Goal: Task Accomplishment & Management: Use online tool/utility

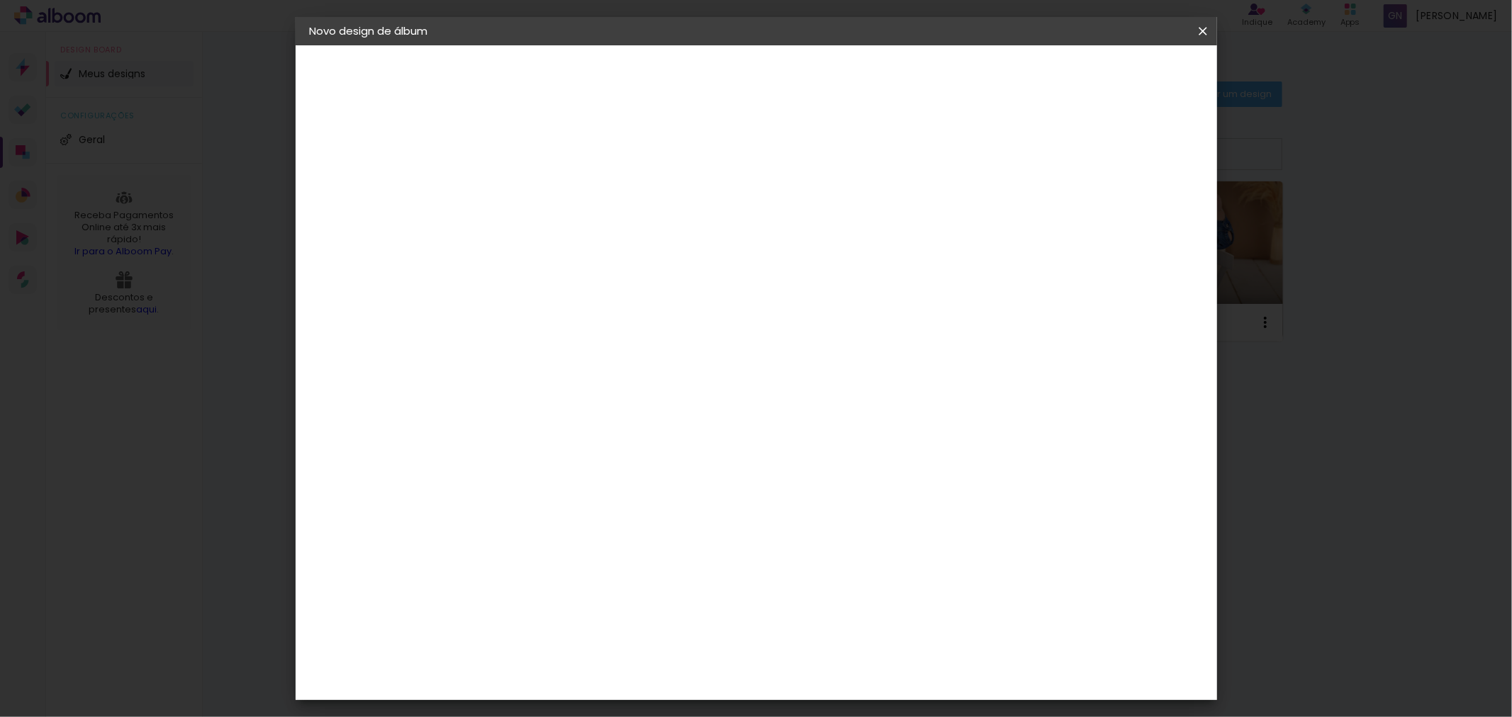
click at [726, 220] on div "30 cm" at bounding box center [703, 221] width 278 height 35
click at [719, 220] on span "cm" at bounding box center [714, 221] width 17 height 21
click at [724, 218] on div "30 cm" at bounding box center [703, 221] width 278 height 35
drag, startPoint x: 722, startPoint y: 220, endPoint x: 591, endPoint y: 220, distance: 130.4
click at [591, 220] on div "30 cm" at bounding box center [703, 221] width 278 height 35
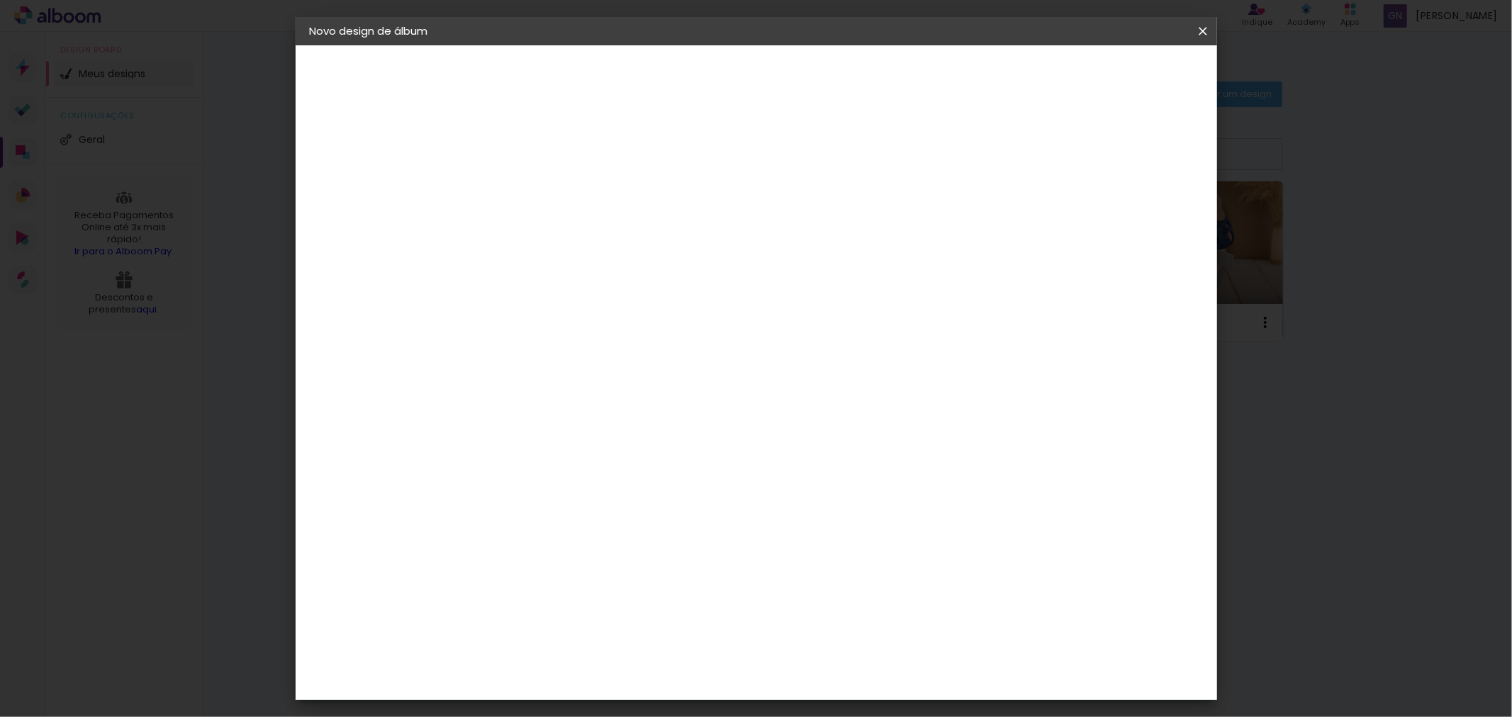
drag, startPoint x: 1187, startPoint y: 419, endPoint x: 1195, endPoint y: 405, distance: 16.5
click at [1148, 293] on div "30 cm cm cm mm A maioria das encadernadoras sugere 5mm de sangria." at bounding box center [814, 235] width 668 height 113
click at [388, 174] on div "Tamanho livre" at bounding box center [364, 175] width 49 height 20
click at [807, 220] on paper-item "Tamanho Livre" at bounding box center [739, 215] width 136 height 31
click at [0, 0] on slot "Avançar" at bounding box center [0, 0] width 0 height 0
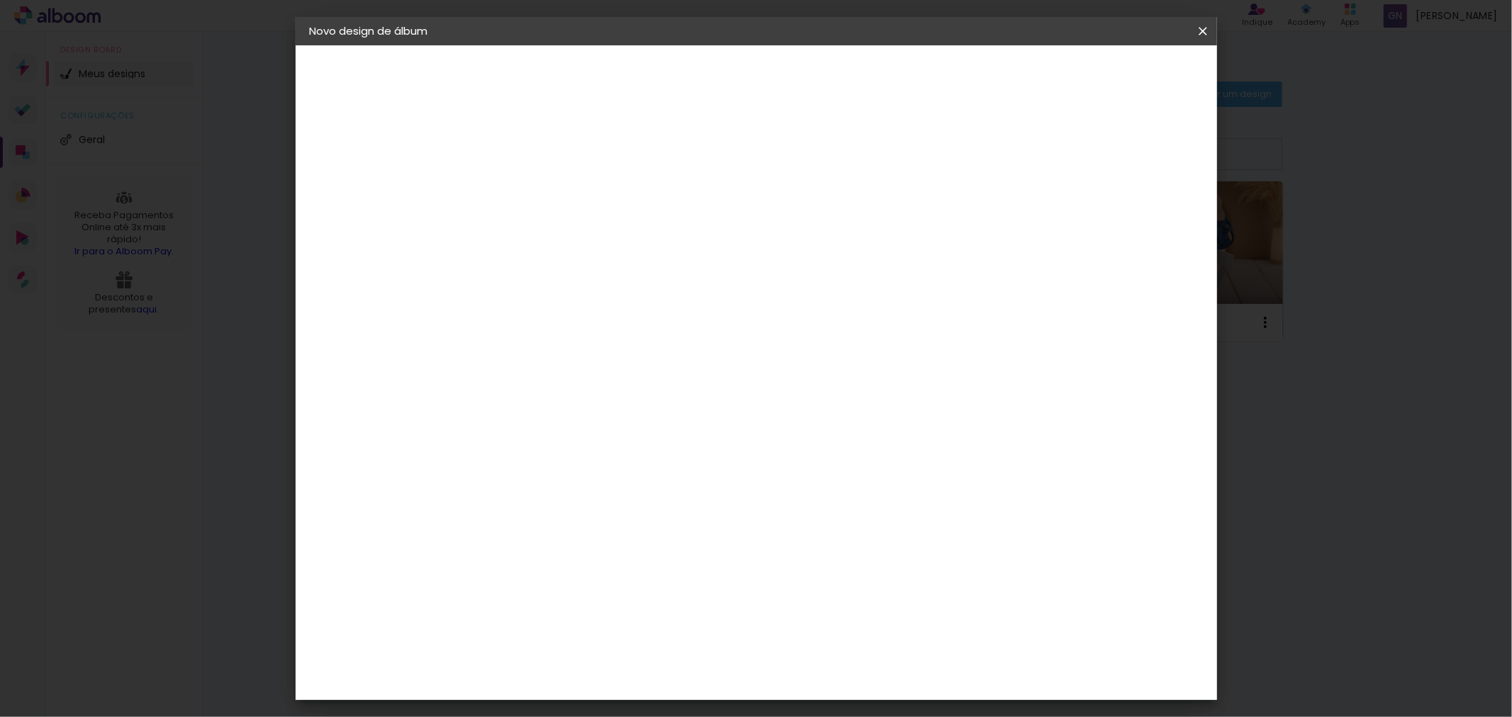
click at [506, 398] on input "30" at bounding box center [496, 402] width 37 height 21
drag, startPoint x: 512, startPoint y: 398, endPoint x: 472, endPoint y: 403, distance: 40.6
click at [472, 45] on quentale-album-spec "Iniciar design Iniciar design" at bounding box center [756, 45] width 921 height 0
type input "3020"
type paper-input "3020"
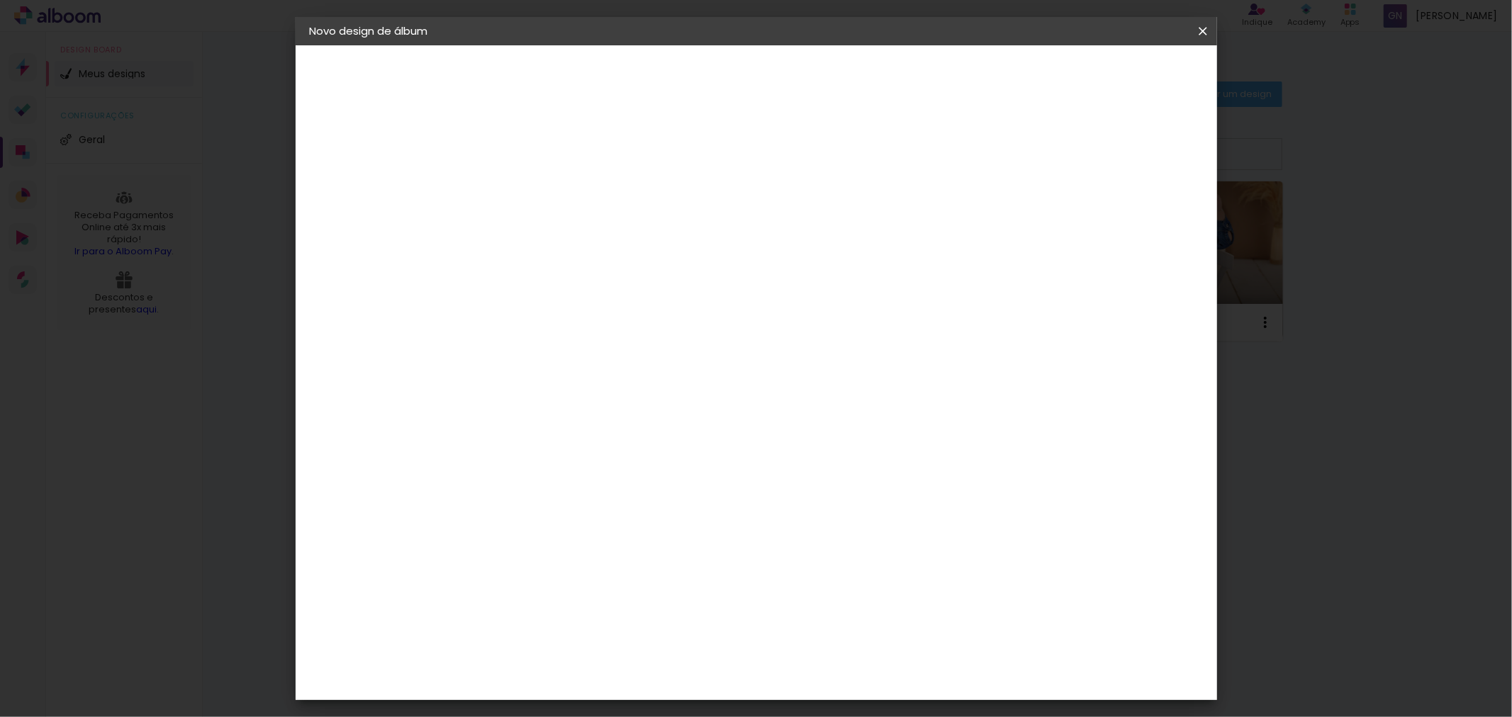
drag, startPoint x: 788, startPoint y: 506, endPoint x: 506, endPoint y: 495, distance: 282.3
click at [506, 296] on div "30 cm cm cm mm A maioria das encadernadoras sugere 5mm de sangria." at bounding box center [575, 239] width 190 height 113
click at [670, 296] on div "30 cm cm cm mm A maioria das encadernadoras sugere 5mm de sangria." at bounding box center [575, 239] width 190 height 113
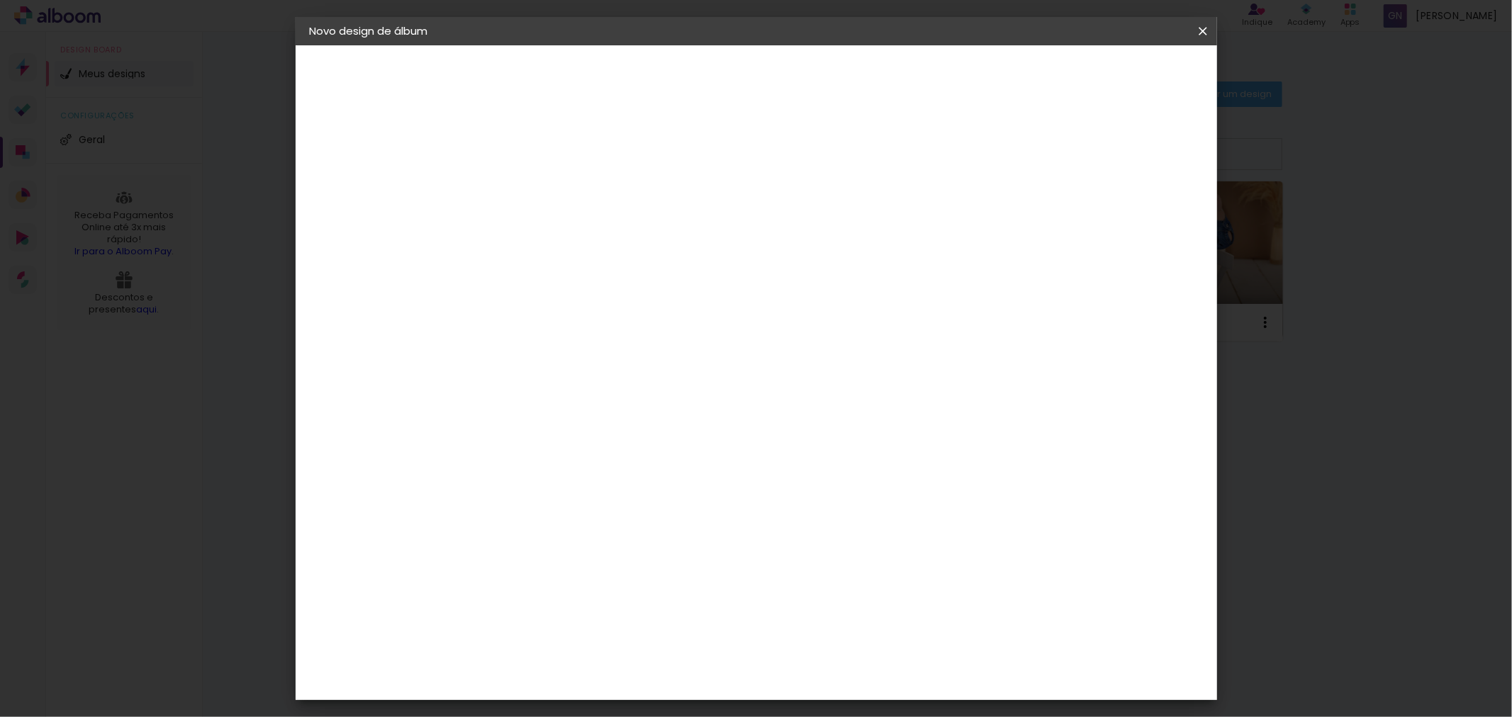
click at [862, 662] on input "60" at bounding box center [857, 669] width 30 height 21
drag, startPoint x: 870, startPoint y: 663, endPoint x: 841, endPoint y: 663, distance: 29.8
click at [841, 663] on paper-input-container "60 cm" at bounding box center [865, 670] width 57 height 35
type input "40"
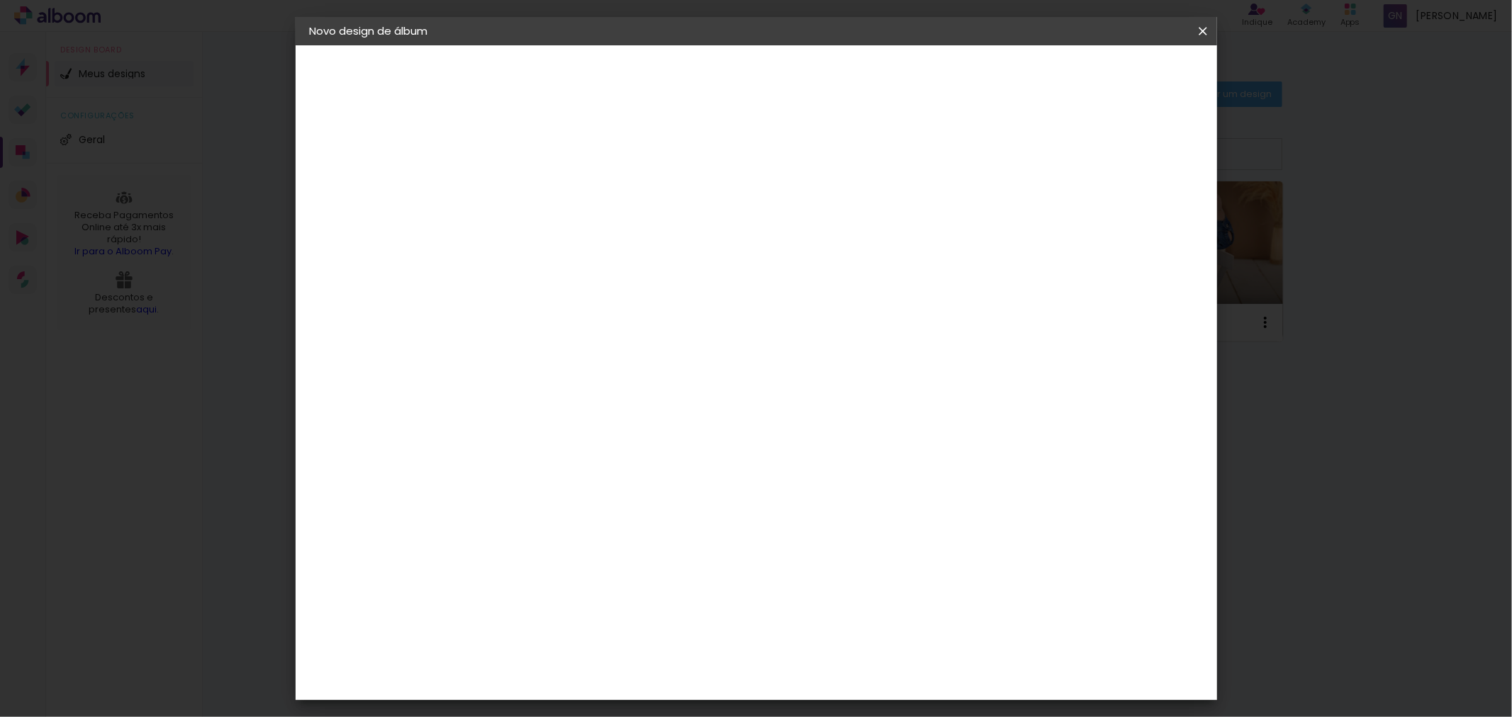
type paper-input "40"
click at [670, 57] on div "20 cm cm cm mm A maioria das encadernadoras sugere 5mm de sangria." at bounding box center [575, -1] width 190 height 113
drag, startPoint x: 785, startPoint y: 506, endPoint x: 681, endPoint y: 506, distance: 104.2
click at [670, 57] on div "20 cm cm cm mm A maioria das encadernadoras sugere 5mm de sangria." at bounding box center [575, -1] width 190 height 113
drag, startPoint x: 785, startPoint y: 505, endPoint x: 752, endPoint y: 505, distance: 33.3
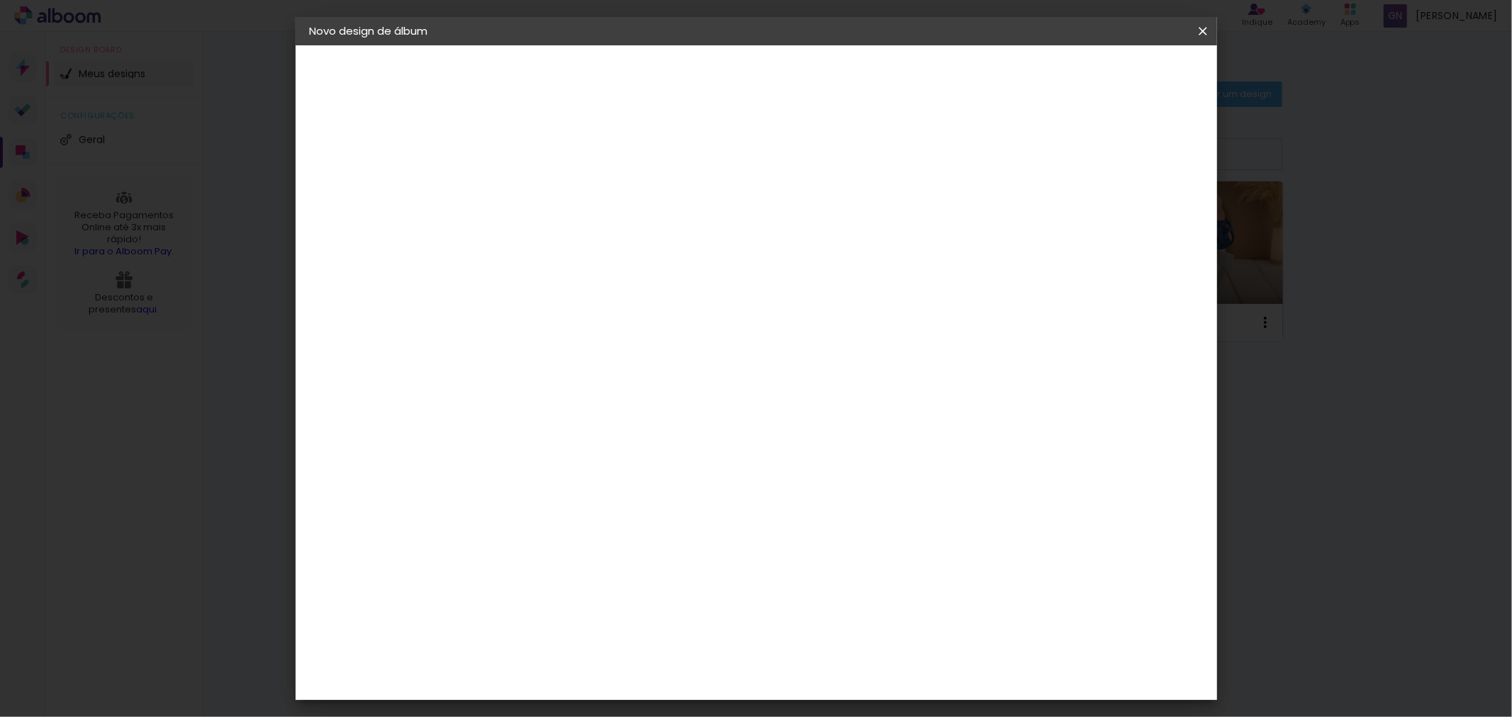
click at [752, 505] on input "3020" at bounding box center [770, 510] width 37 height 21
type input "20"
type paper-input "20"
click at [1113, 76] on span "Iniciar design" at bounding box center [1080, 75] width 65 height 10
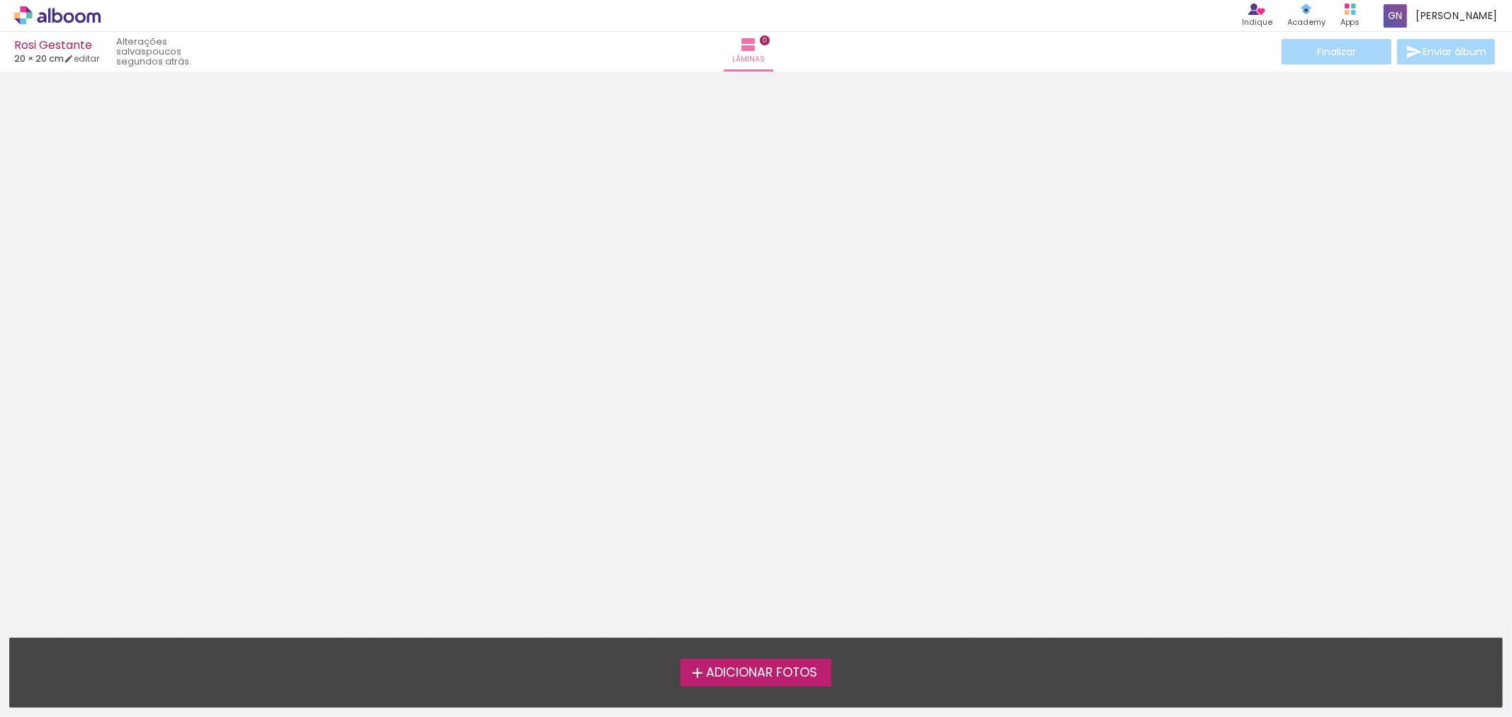
click at [739, 678] on span "Adicionar Fotos" at bounding box center [761, 673] width 111 height 13
click at [0, 0] on input "file" at bounding box center [0, 0] width 0 height 0
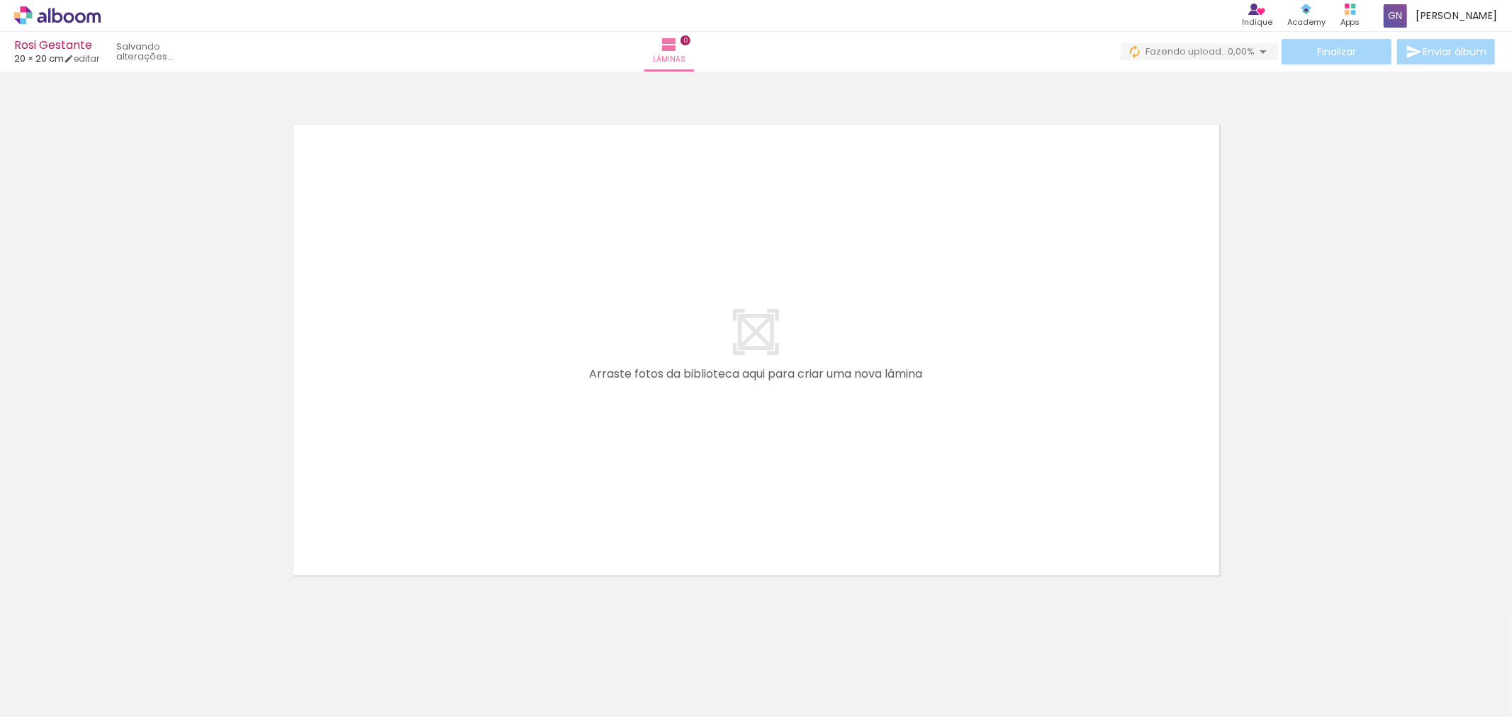
click at [471, 692] on div at bounding box center [460, 669] width 70 height 70
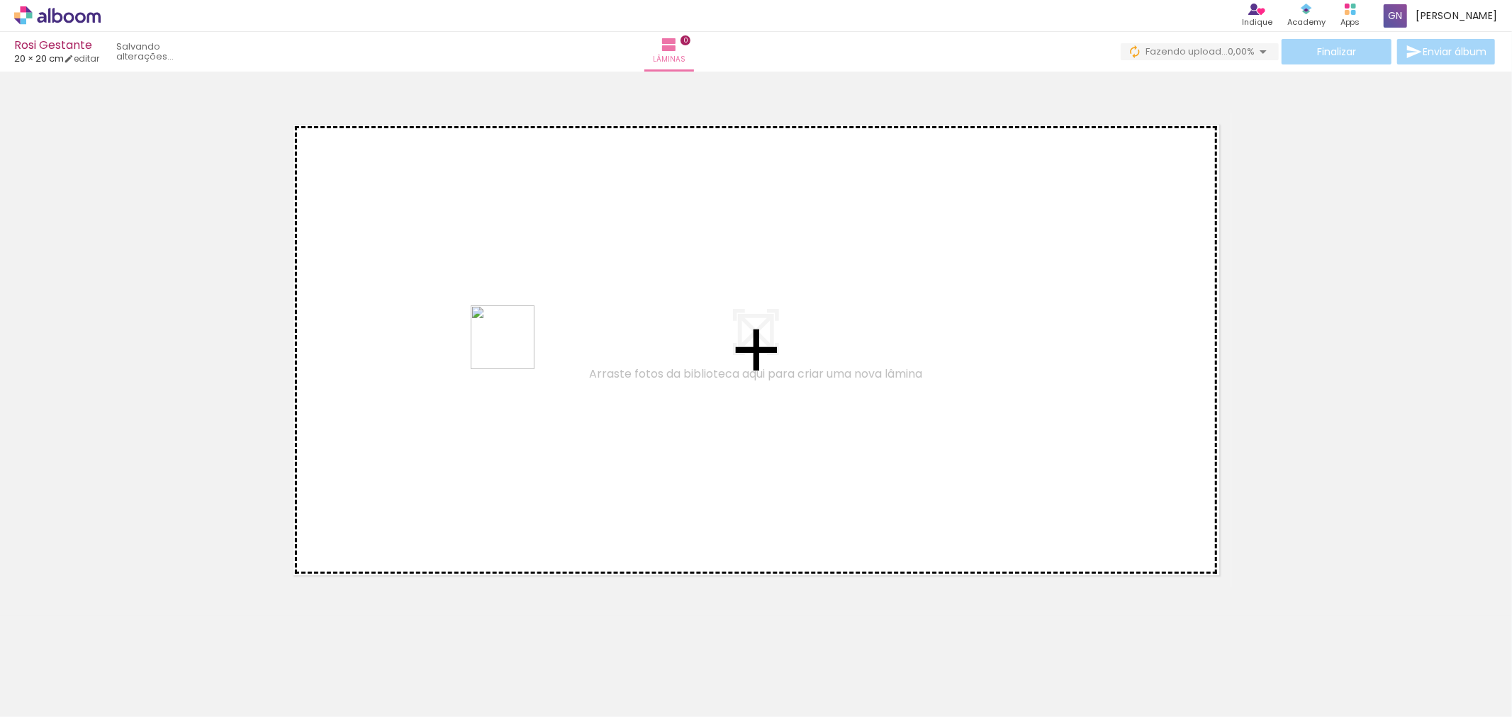
drag, startPoint x: 466, startPoint y: 690, endPoint x: 513, endPoint y: 348, distance: 345.5
click at [513, 348] on quentale-workspace at bounding box center [756, 358] width 1512 height 717
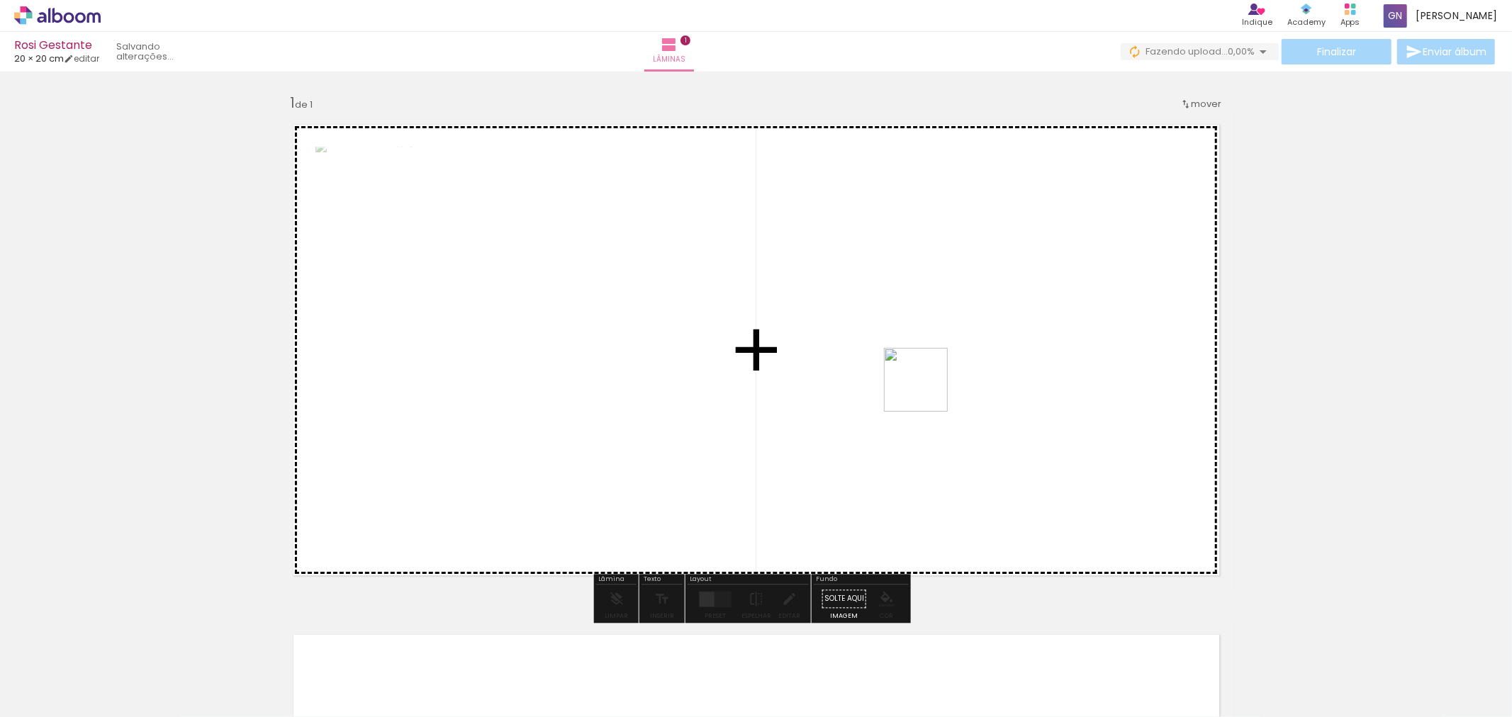
drag, startPoint x: 386, startPoint y: 685, endPoint x: 931, endPoint y: 388, distance: 620.7
click at [931, 388] on quentale-workspace at bounding box center [756, 358] width 1512 height 717
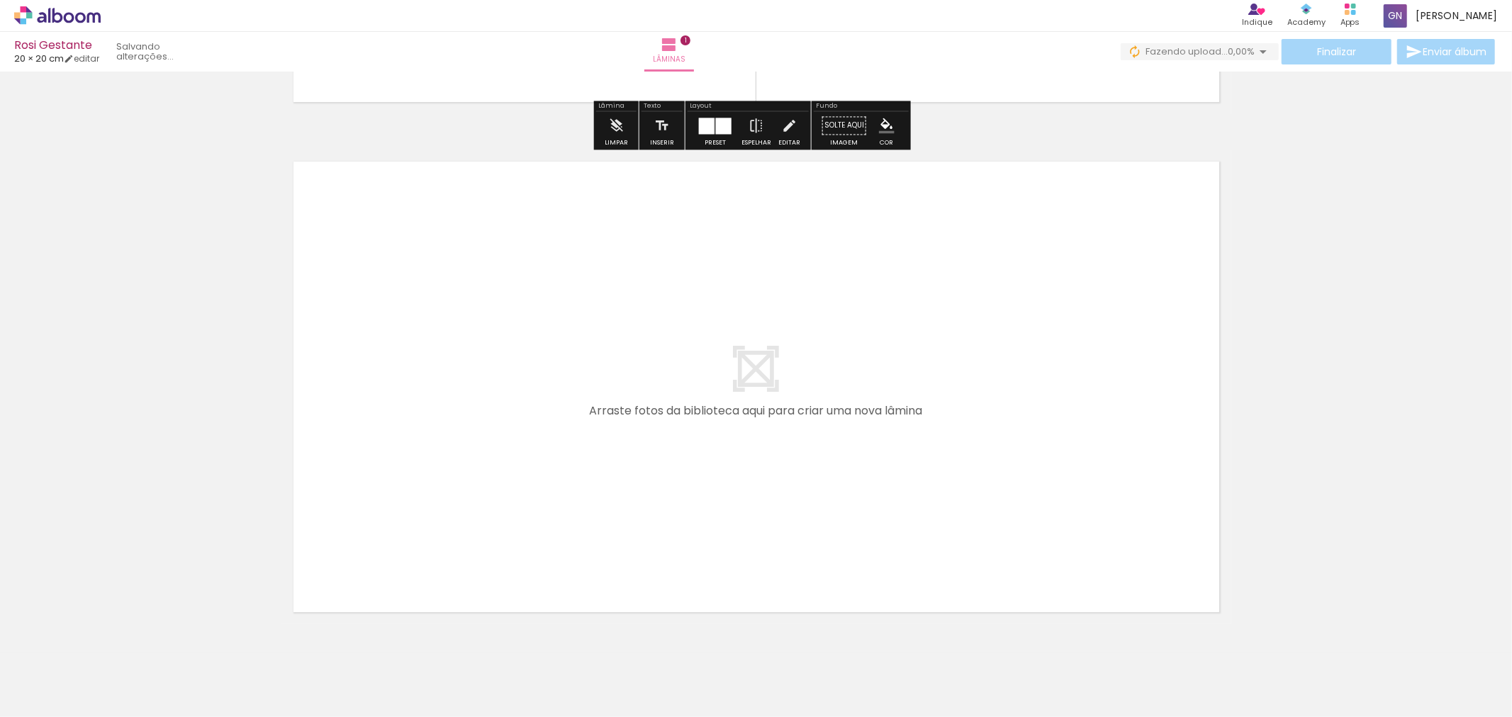
scroll to position [519, 0]
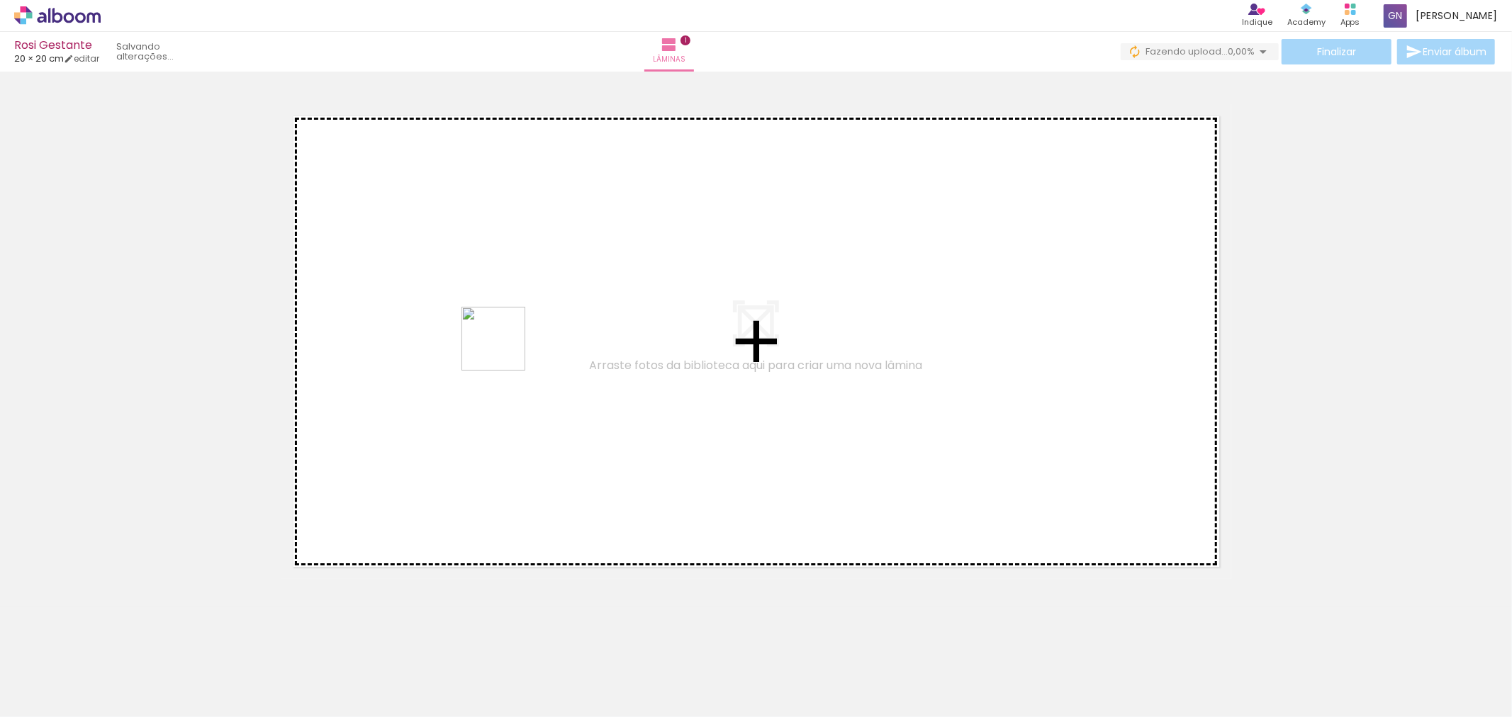
drag, startPoint x: 239, startPoint y: 675, endPoint x: 504, endPoint y: 349, distance: 419.7
click at [504, 349] on quentale-workspace at bounding box center [756, 358] width 1512 height 717
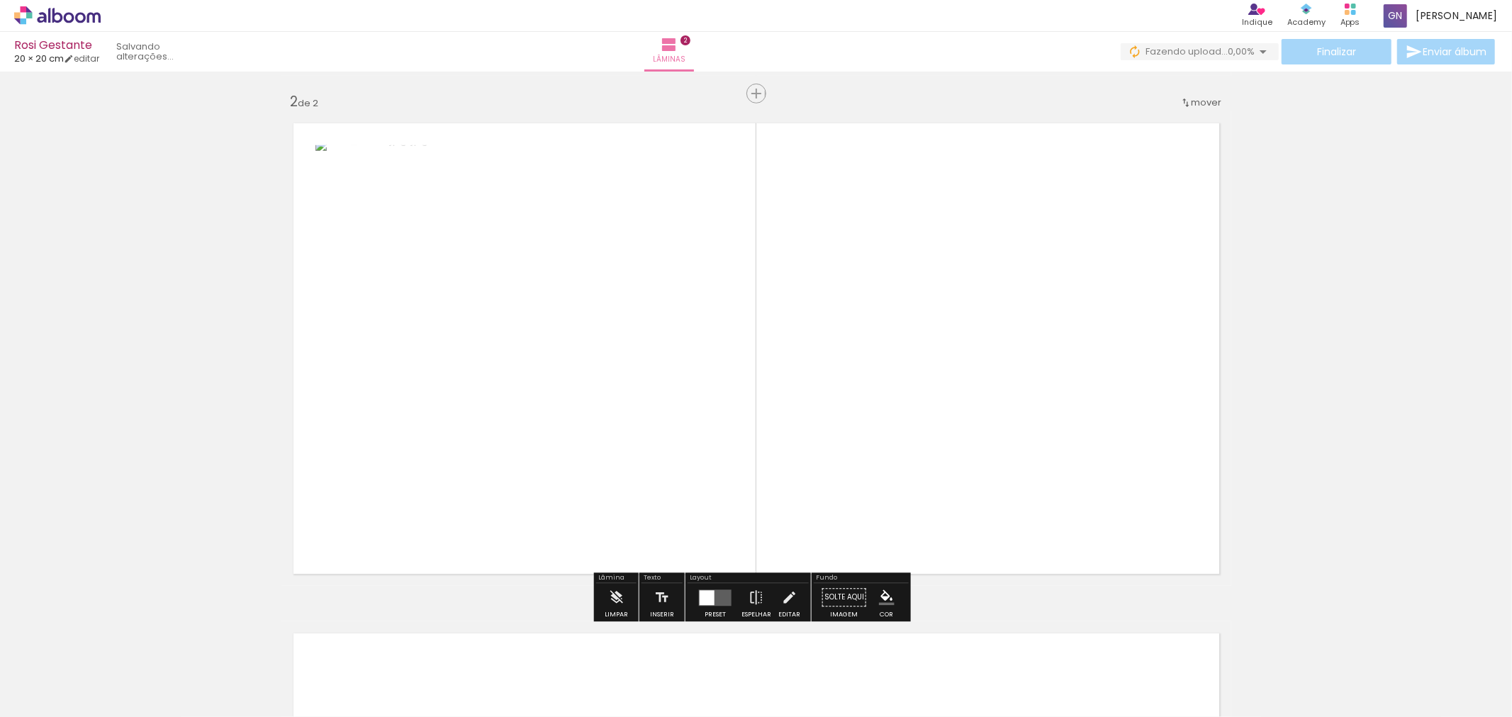
scroll to position [510, 0]
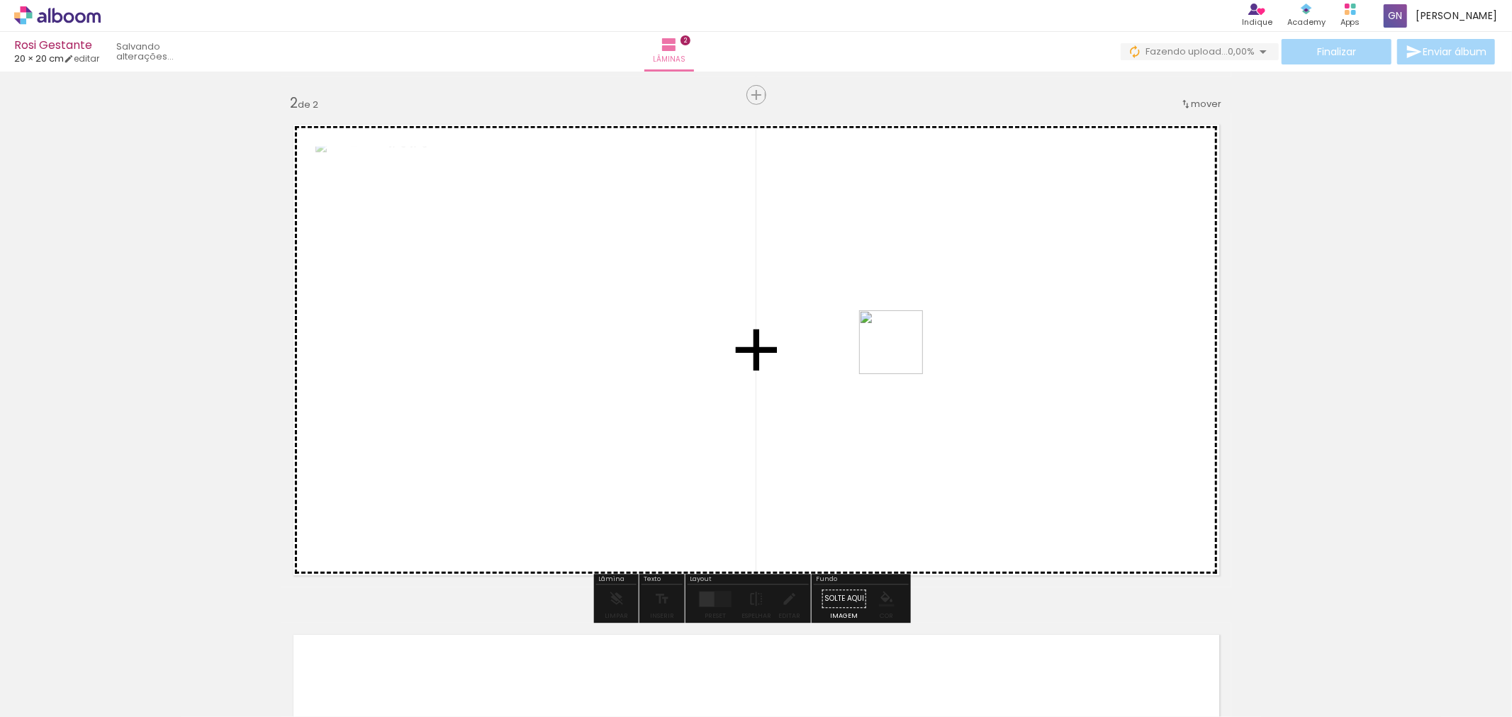
drag, startPoint x: 303, startPoint y: 685, endPoint x: 916, endPoint y: 361, distance: 693.1
click at [916, 361] on quentale-workspace at bounding box center [756, 358] width 1512 height 717
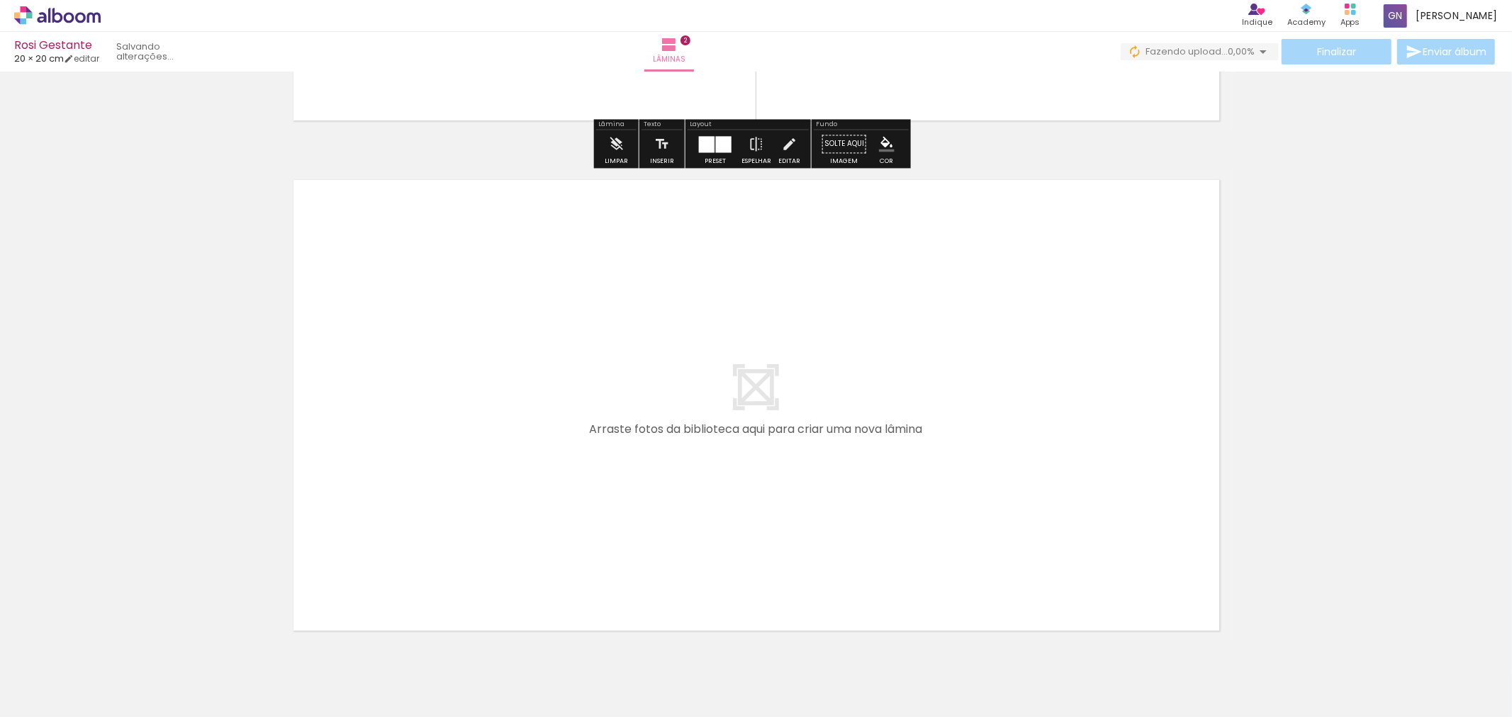
scroll to position [1029, 0]
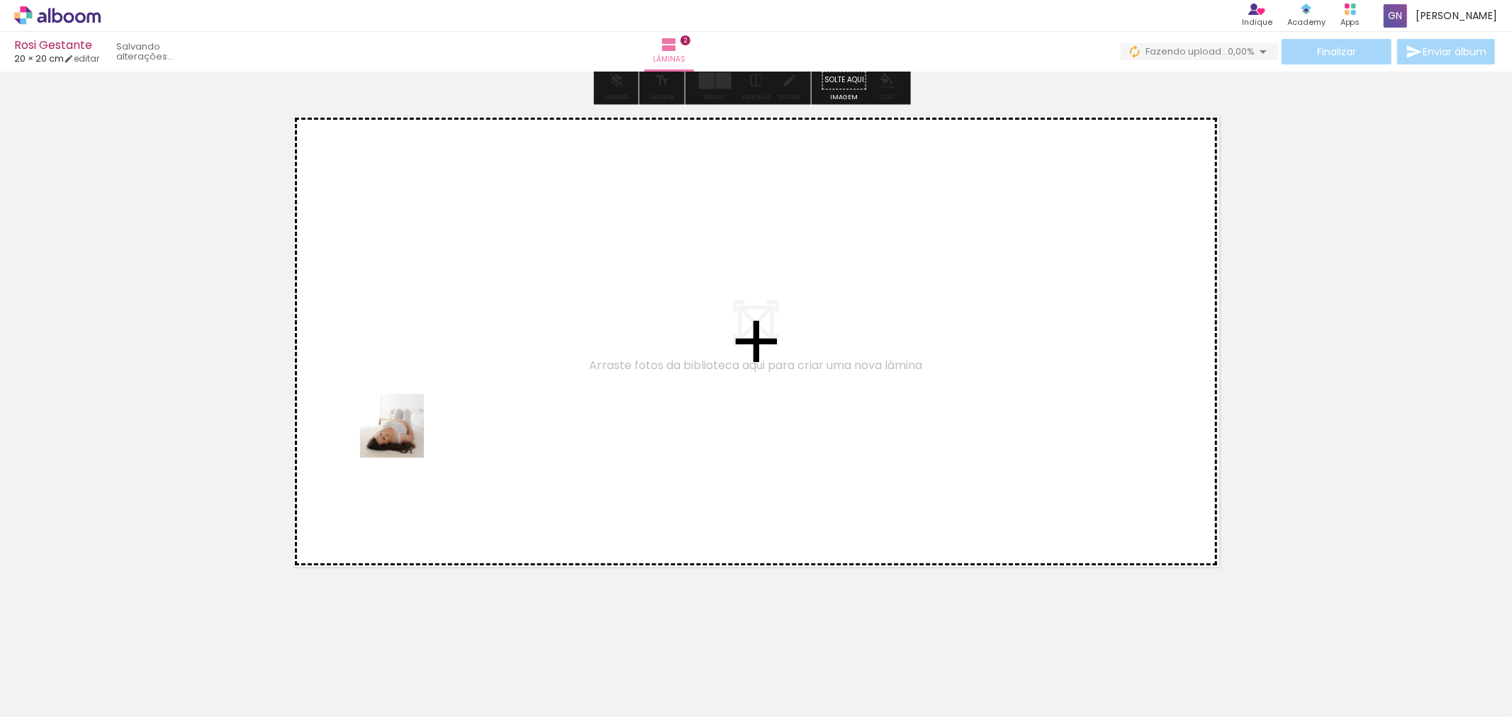
drag, startPoint x: 139, startPoint y: 680, endPoint x: 403, endPoint y: 437, distance: 359.1
click at [403, 437] on quentale-workspace at bounding box center [756, 358] width 1512 height 717
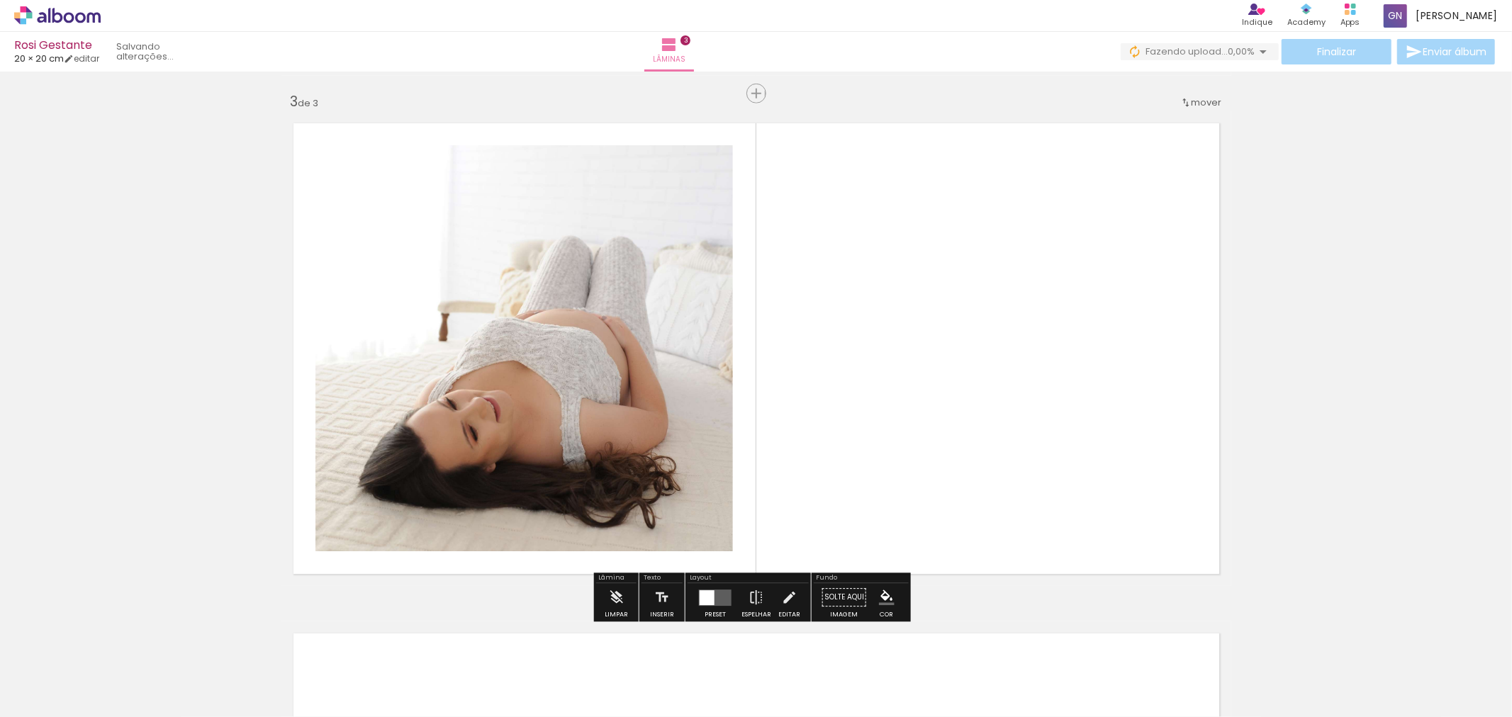
scroll to position [1021, 0]
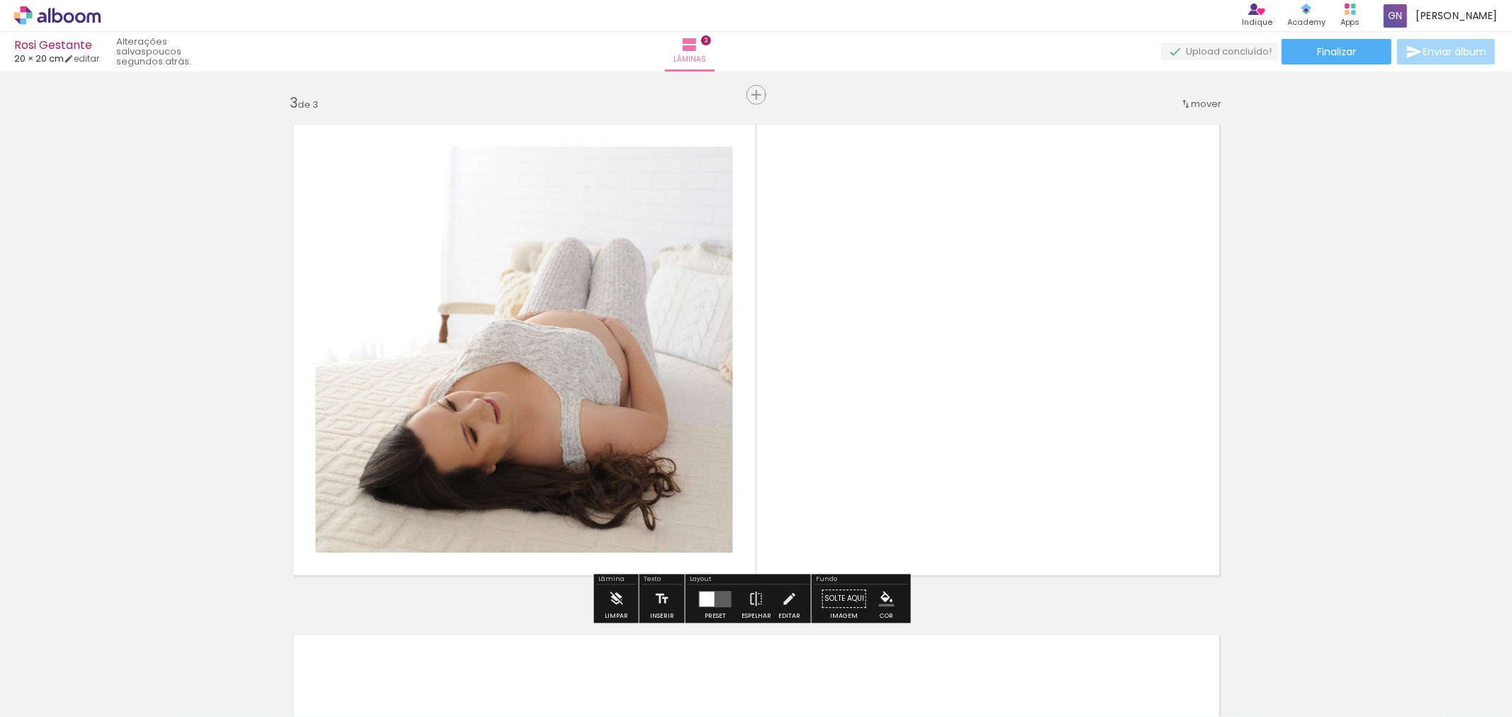
click at [211, 675] on div at bounding box center [221, 669] width 70 height 70
click at [313, 690] on div at bounding box center [301, 669] width 70 height 70
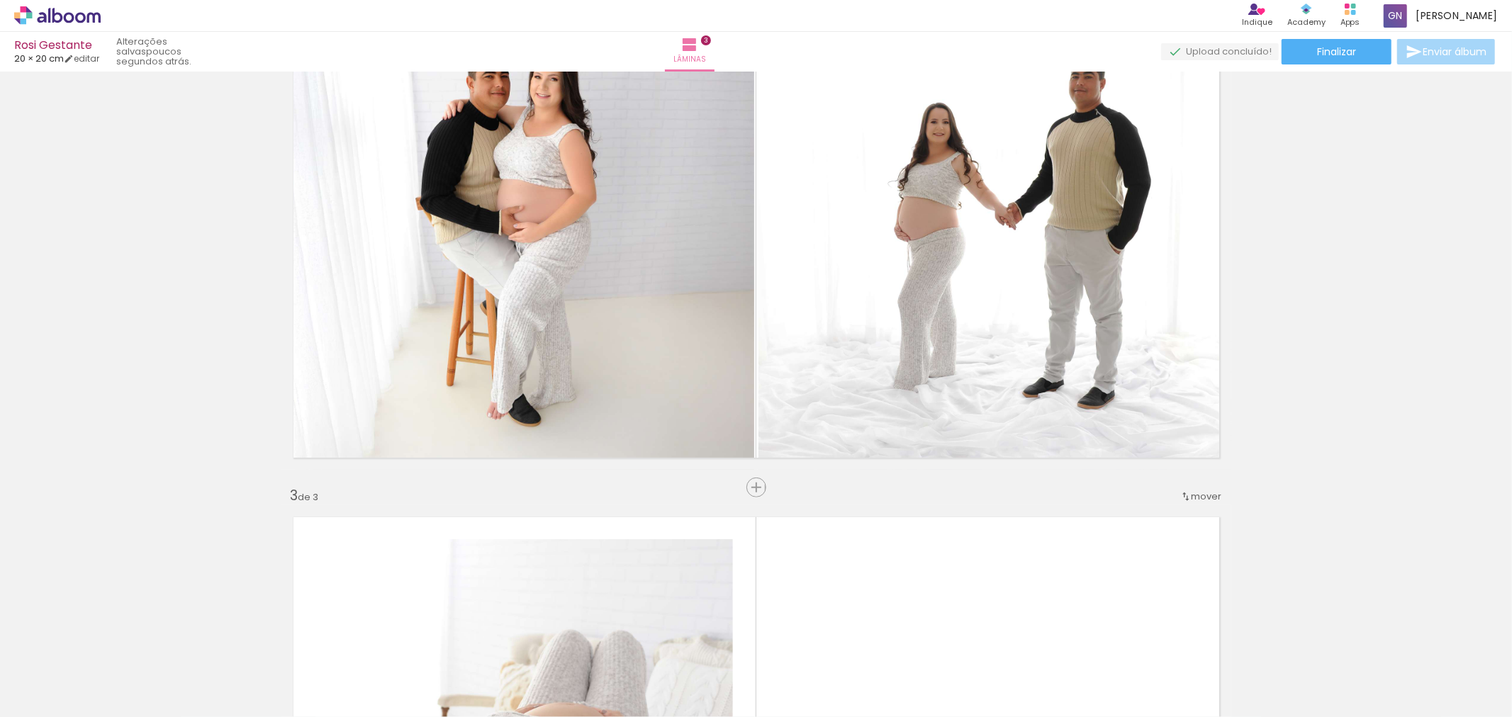
scroll to position [629, 0]
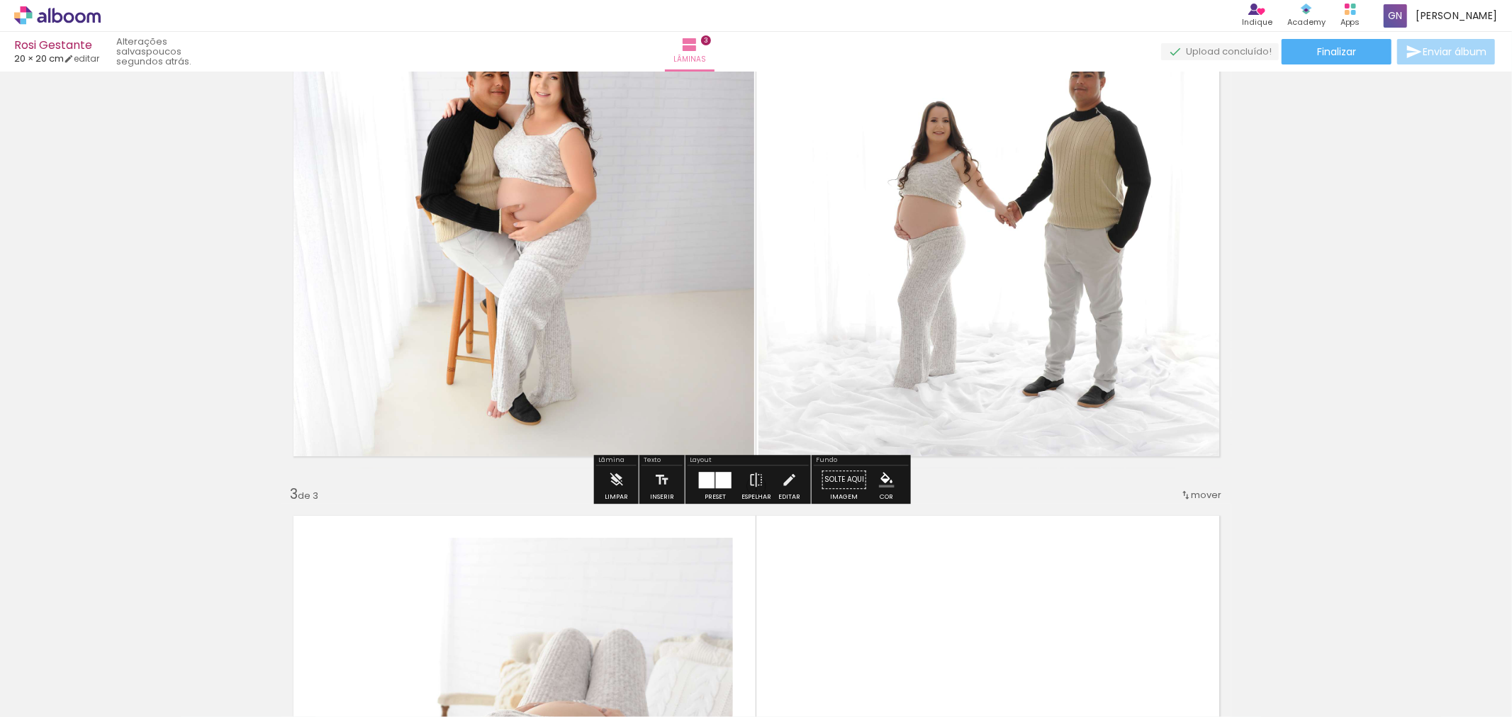
click at [573, 338] on quentale-photo at bounding box center [517, 231] width 473 height 475
drag, startPoint x: 550, startPoint y: 317, endPoint x: 515, endPoint y: 225, distance: 98.5
click at [513, 225] on quentale-photo at bounding box center [517, 231] width 473 height 475
click at [1018, 365] on quentale-photo at bounding box center [994, 231] width 473 height 475
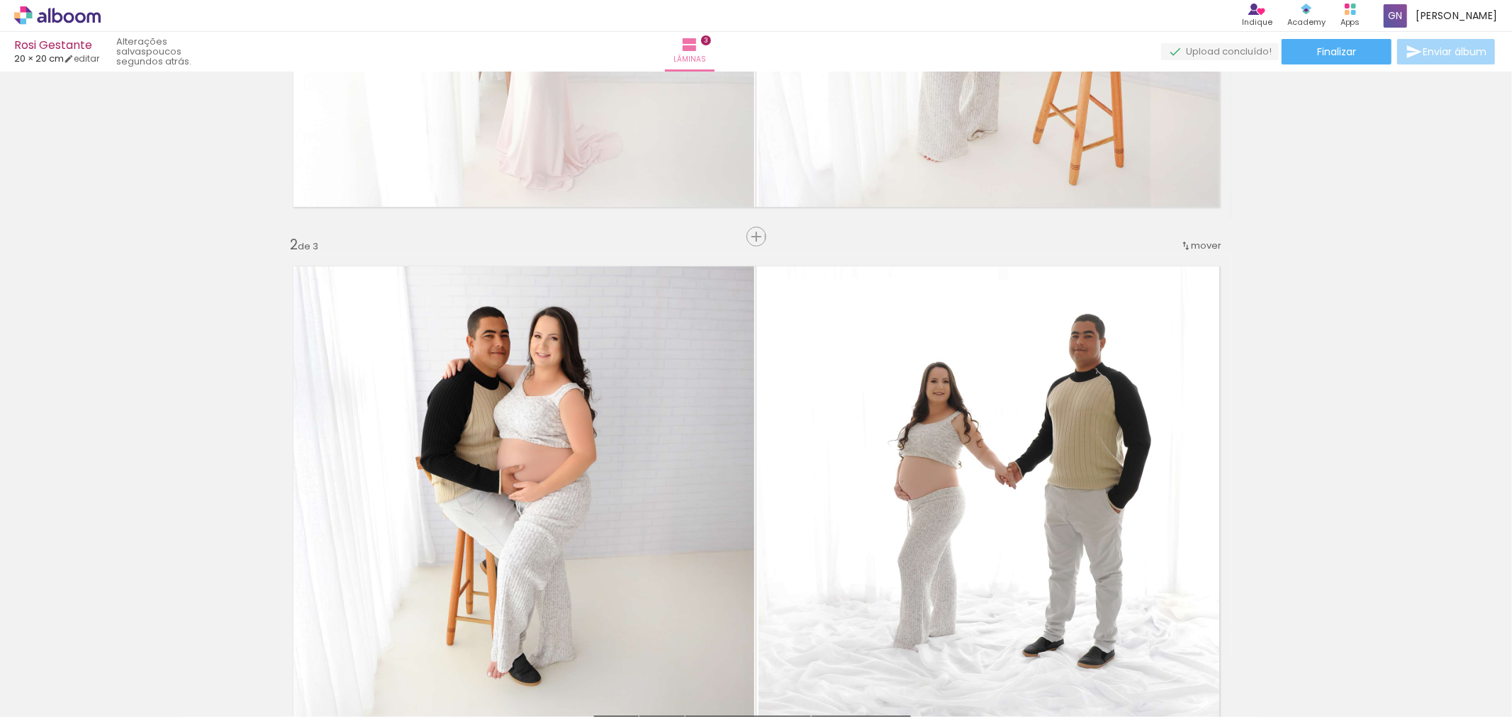
scroll to position [420, 0]
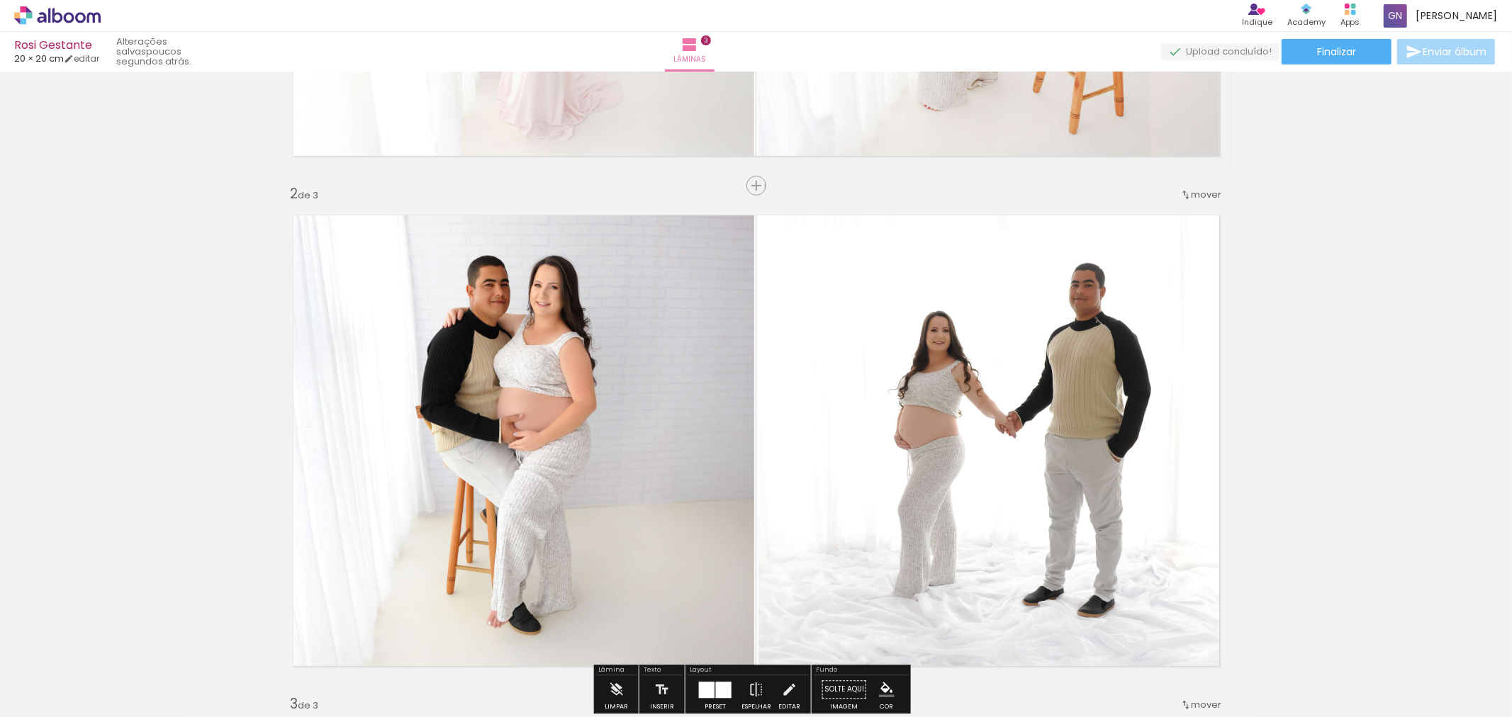
click at [982, 450] on quentale-photo at bounding box center [994, 440] width 473 height 475
click at [1201, 194] on span "mover" at bounding box center [1206, 194] width 30 height 13
click at [1101, 365] on quentale-photo at bounding box center [994, 440] width 473 height 475
click at [420, 342] on quentale-photo at bounding box center [517, 440] width 473 height 475
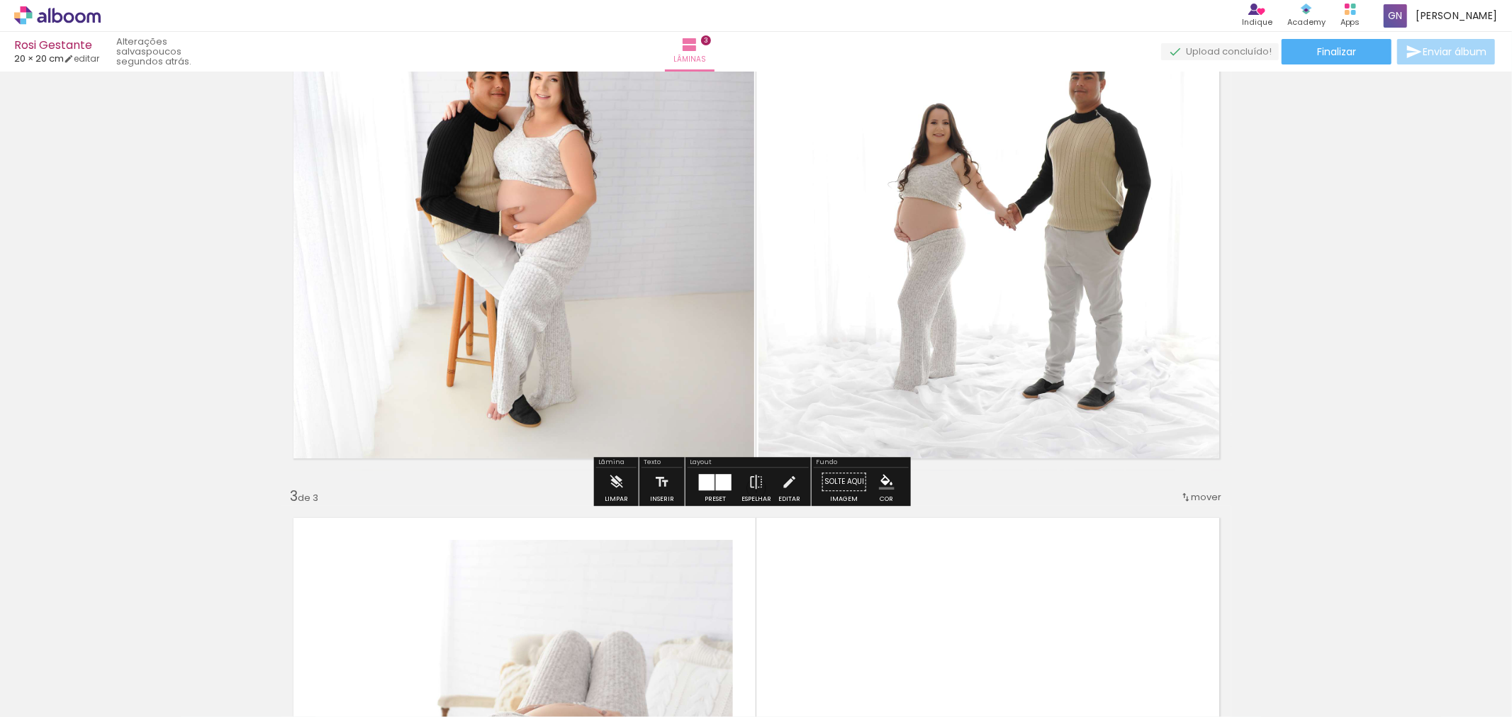
scroll to position [629, 0]
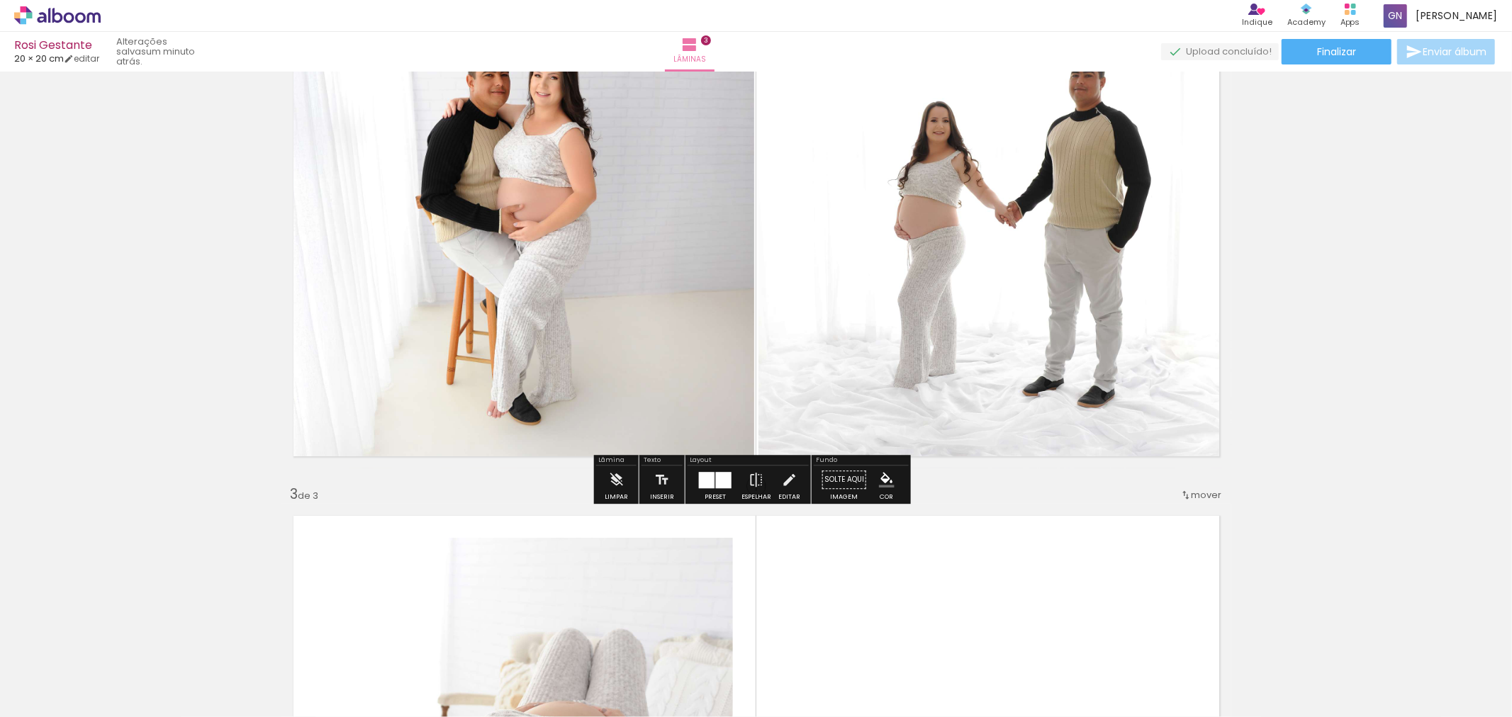
drag, startPoint x: 441, startPoint y: 333, endPoint x: 442, endPoint y: 308, distance: 25.5
click at [442, 308] on quentale-photo at bounding box center [517, 231] width 473 height 475
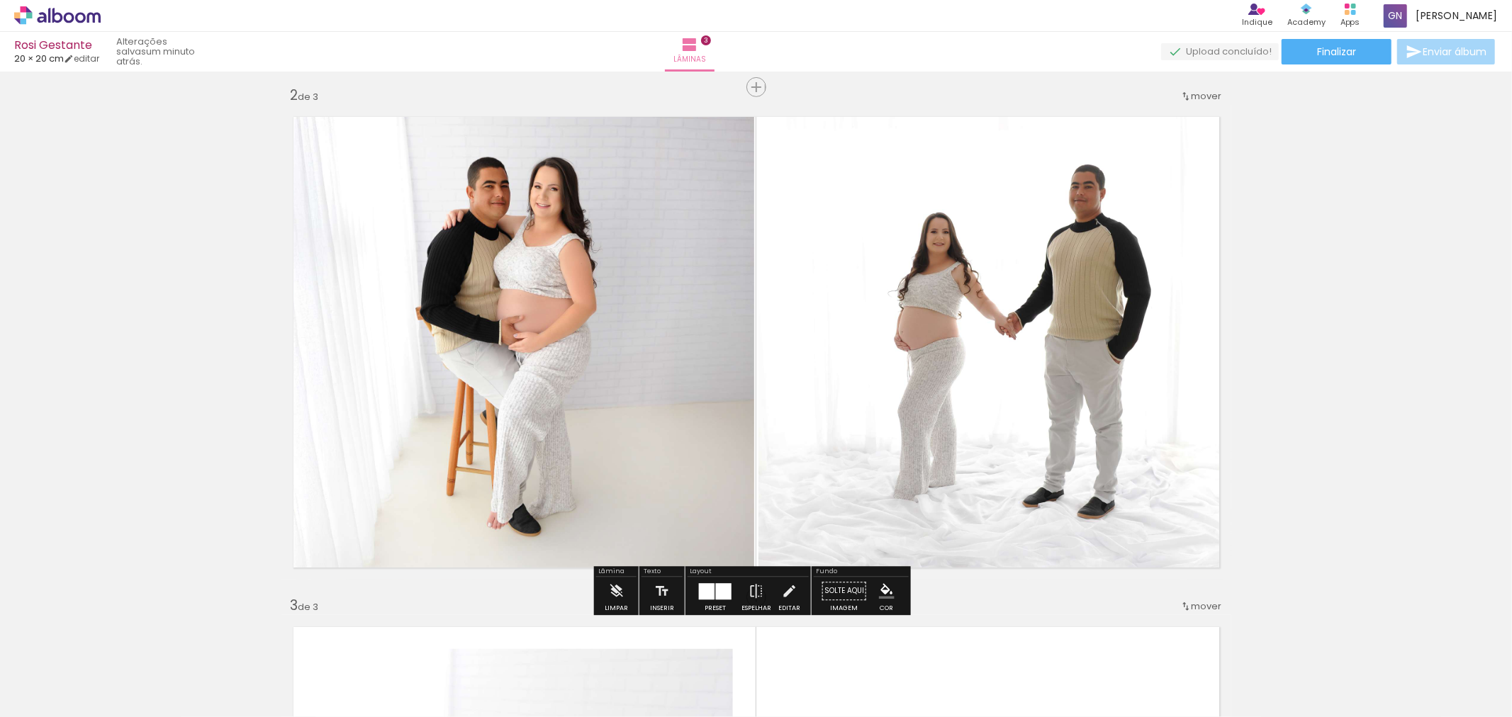
scroll to position [525, 0]
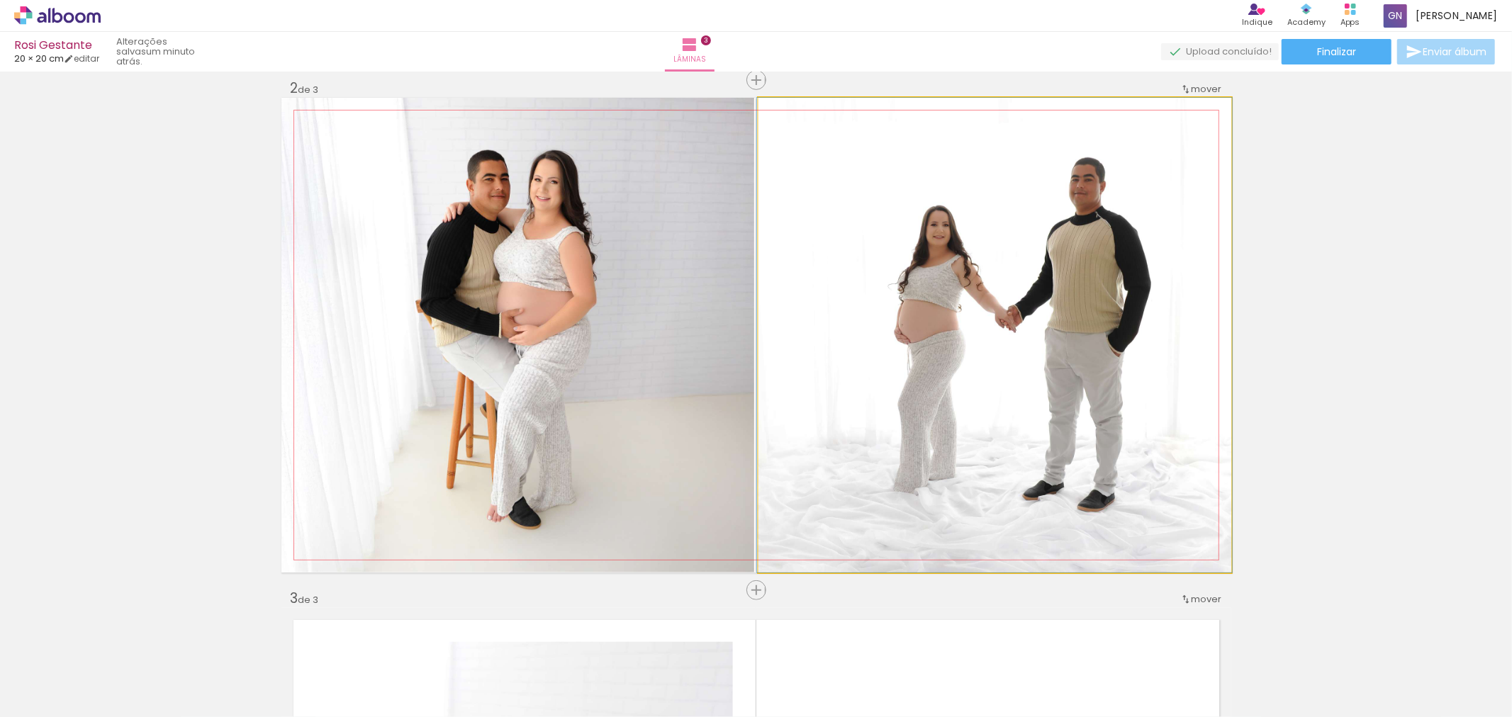
click at [1042, 449] on quentale-photo at bounding box center [994, 335] width 473 height 475
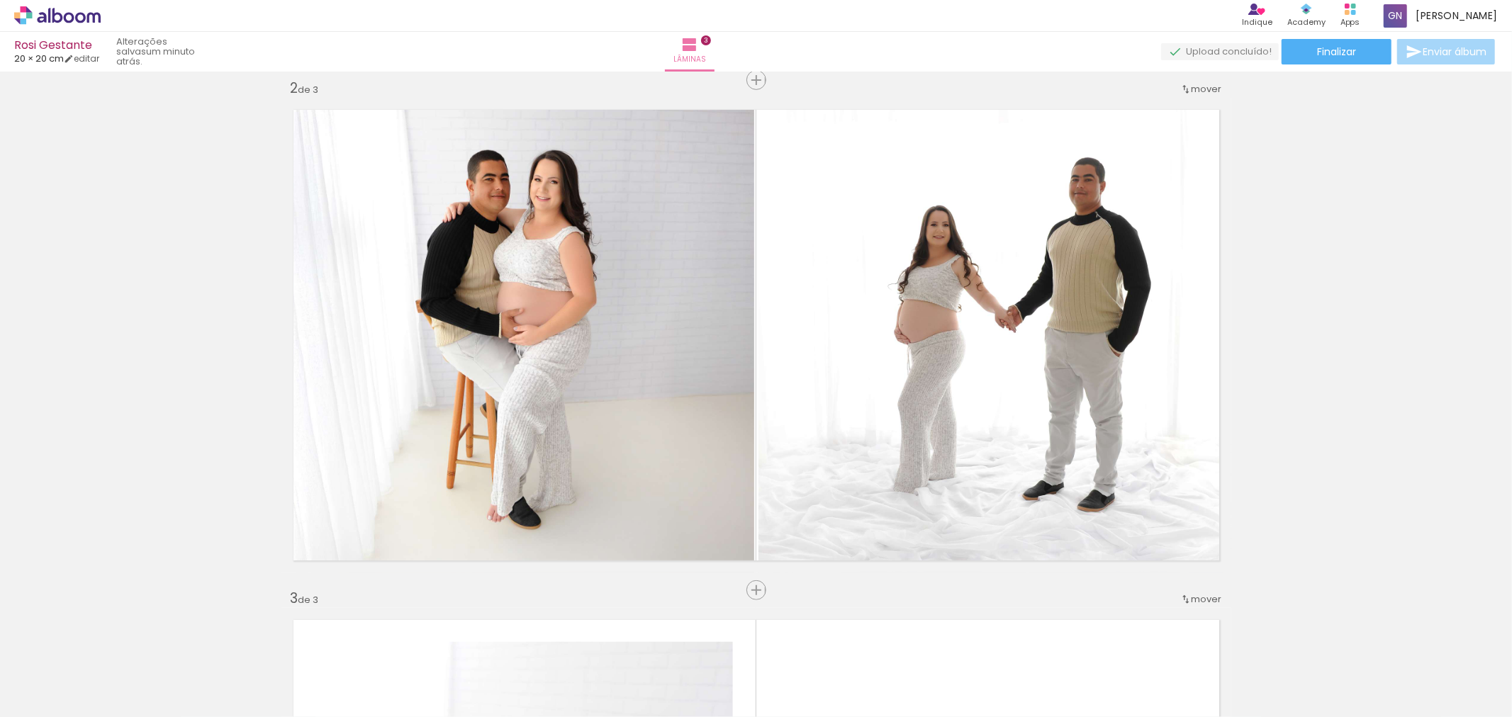
click at [560, 593] on div "Inserir lâmina 1 de 3 Inserir lâmina 2 de 3 Inserir lâmina 3 de 3" at bounding box center [756, 572] width 1512 height 2042
click at [476, 686] on div at bounding box center [460, 669] width 70 height 70
click at [321, 679] on div at bounding box center [301, 669] width 70 height 70
drag, startPoint x: 321, startPoint y: 679, endPoint x: 894, endPoint y: 81, distance: 828.2
click at [272, 643] on iron-icon at bounding box center [269, 641] width 15 height 15
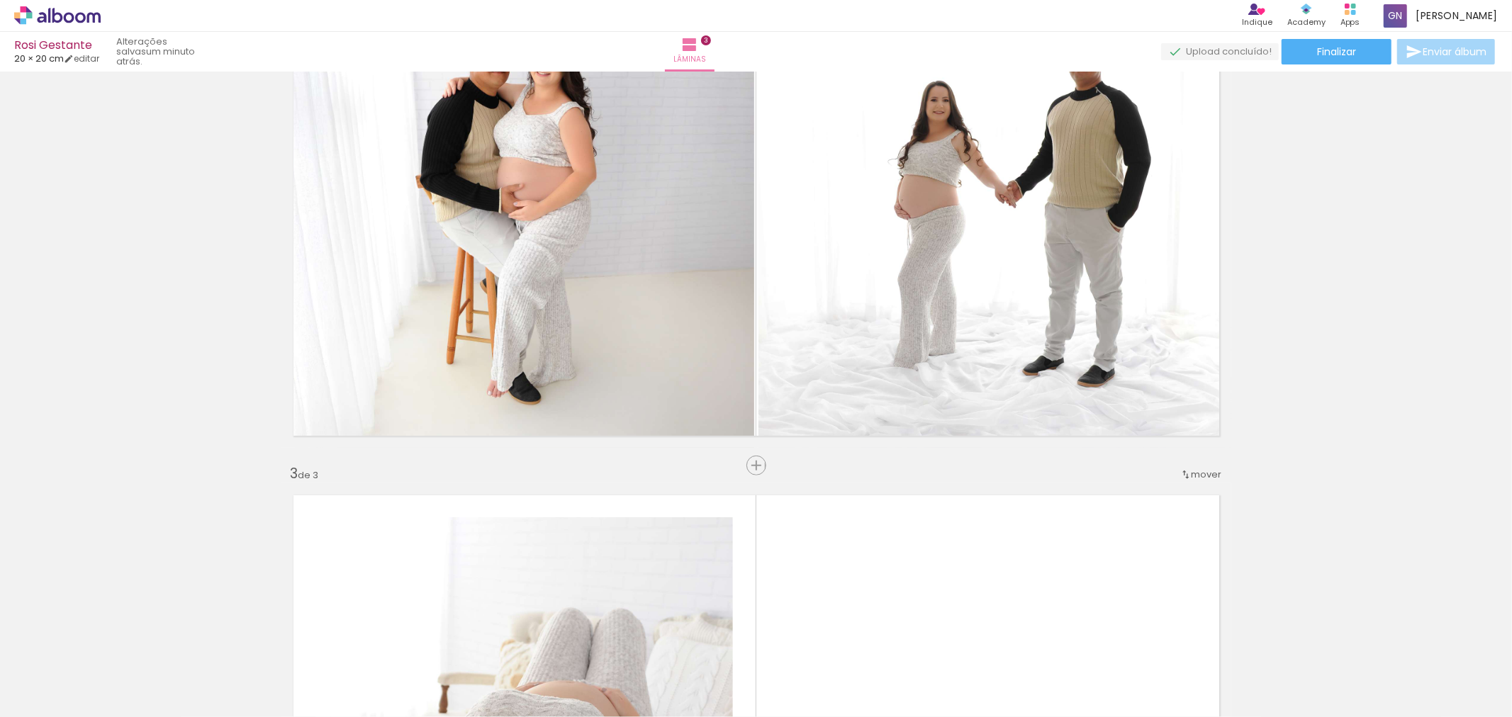
scroll to position [615, 0]
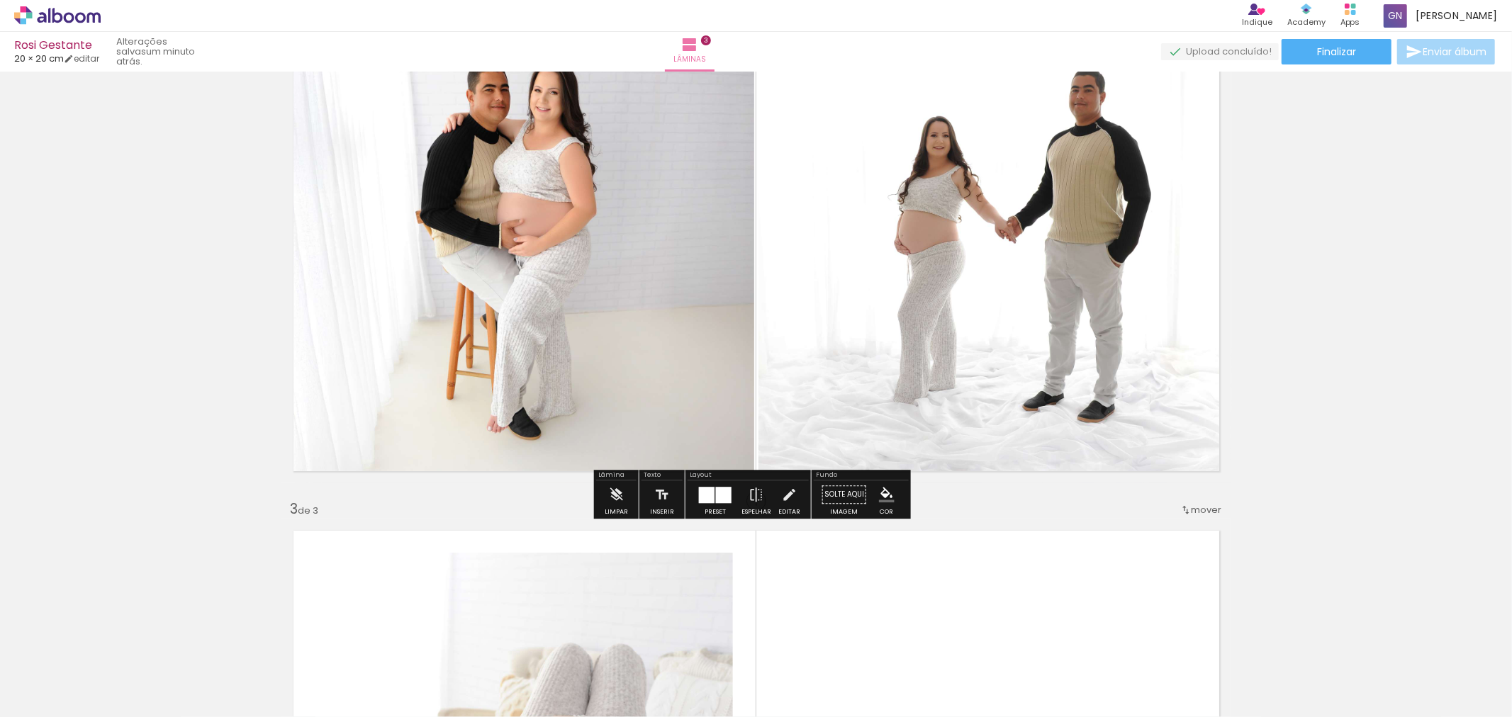
click at [439, 327] on quentale-photo at bounding box center [517, 246] width 473 height 475
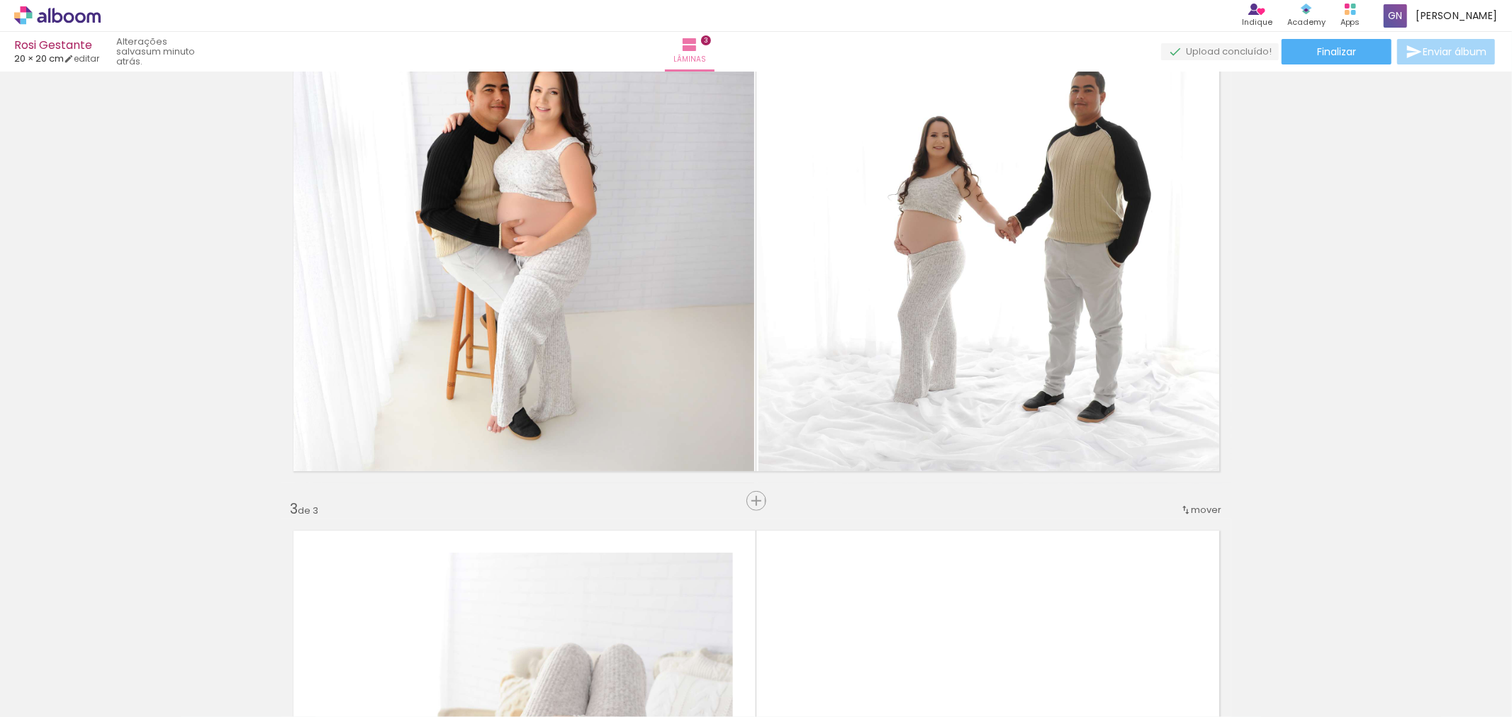
click at [274, 642] on iron-icon at bounding box center [269, 641] width 15 height 15
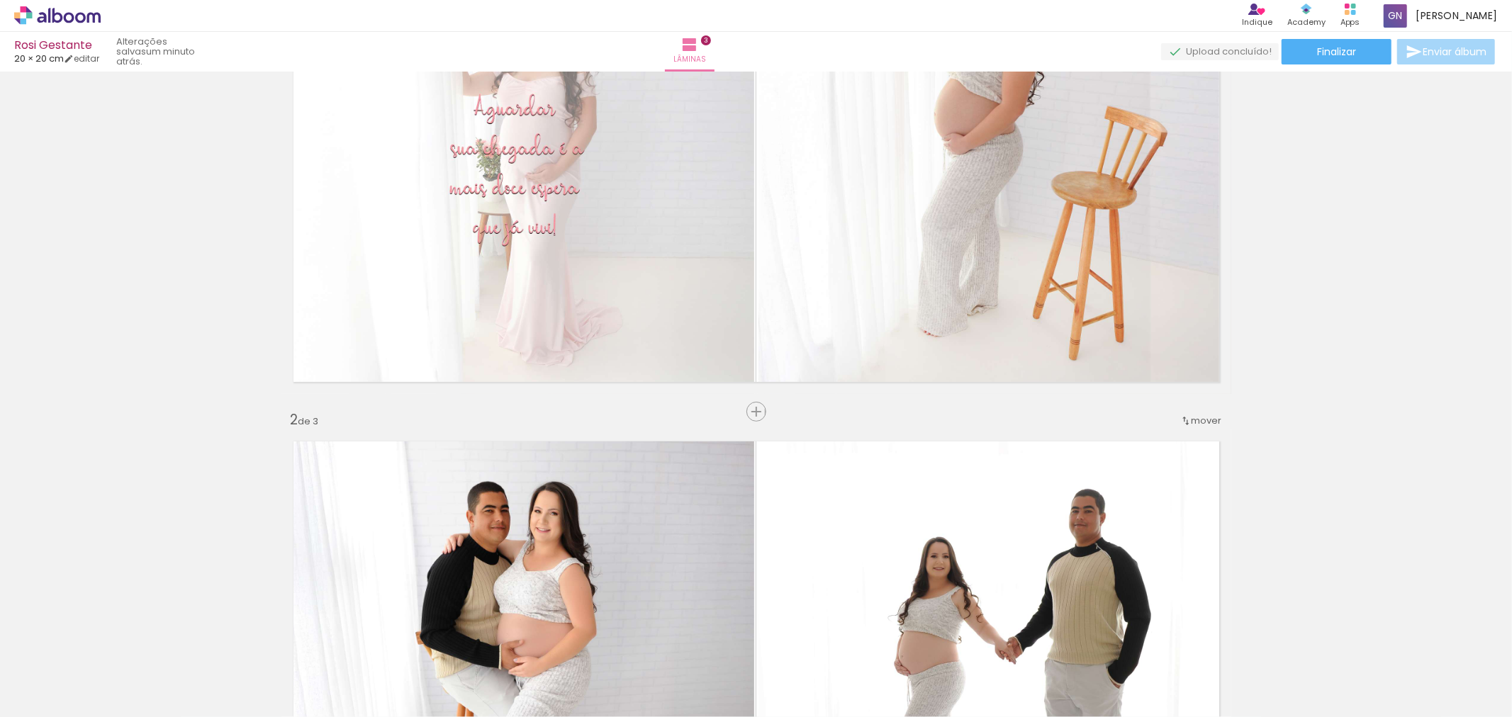
scroll to position [510, 0]
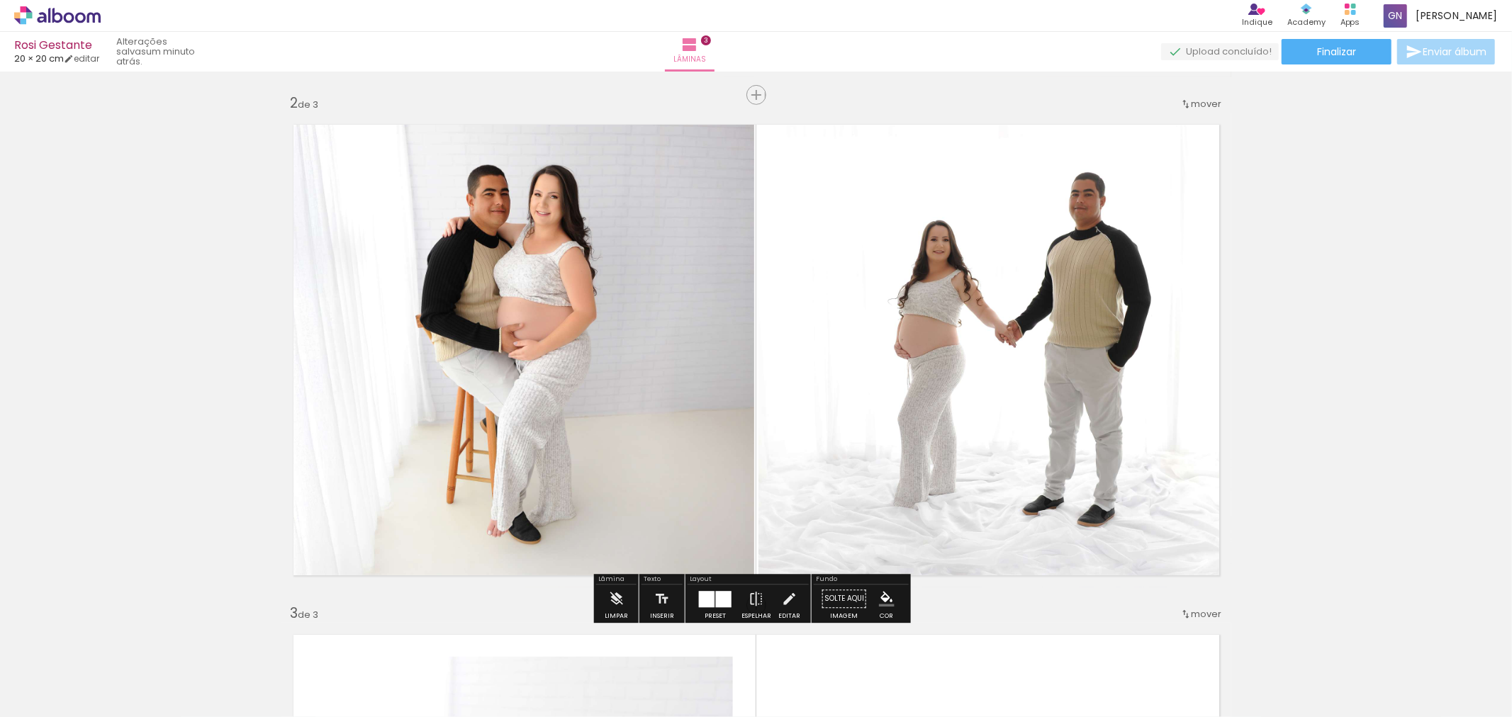
click at [951, 359] on quentale-photo at bounding box center [994, 350] width 473 height 475
click at [610, 605] on iron-icon at bounding box center [616, 599] width 16 height 28
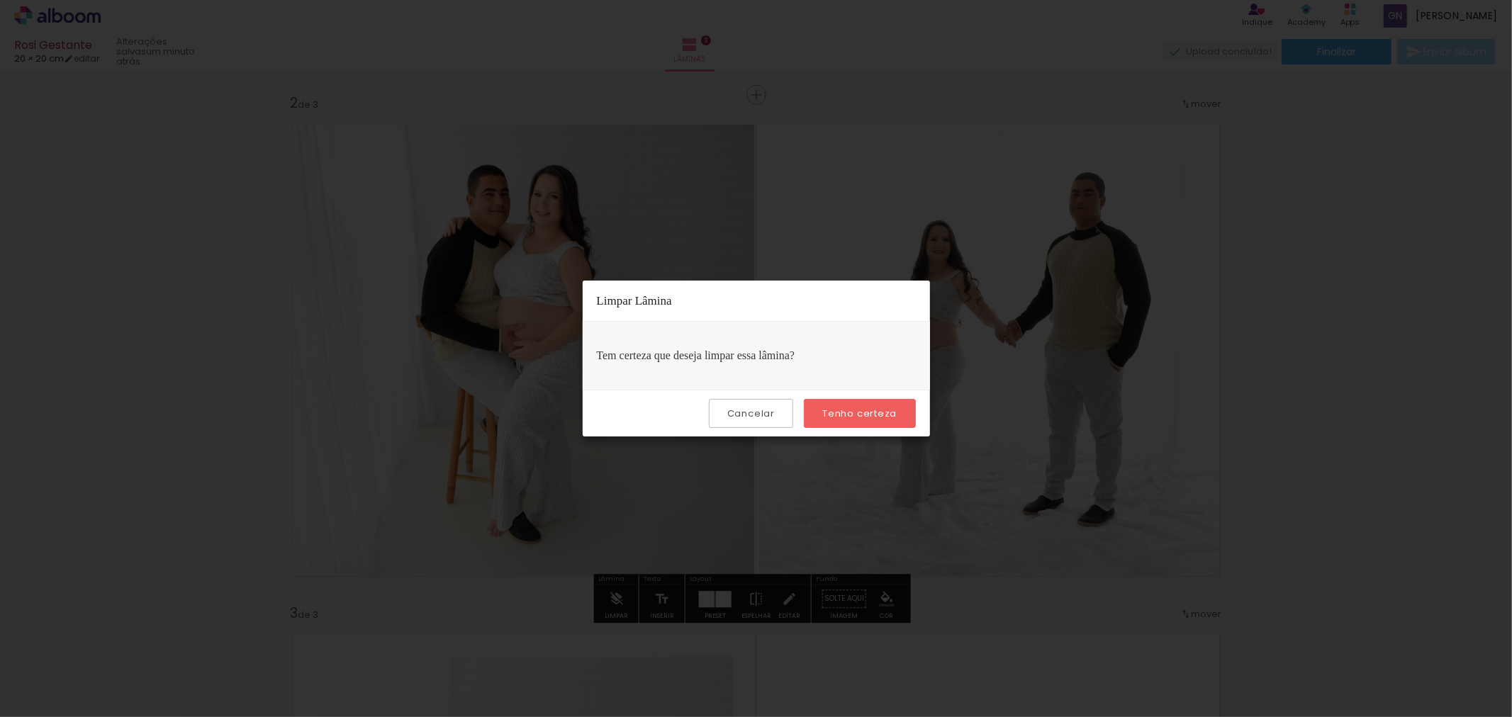
click at [0, 0] on slot "Tenho certeza" at bounding box center [0, 0] width 0 height 0
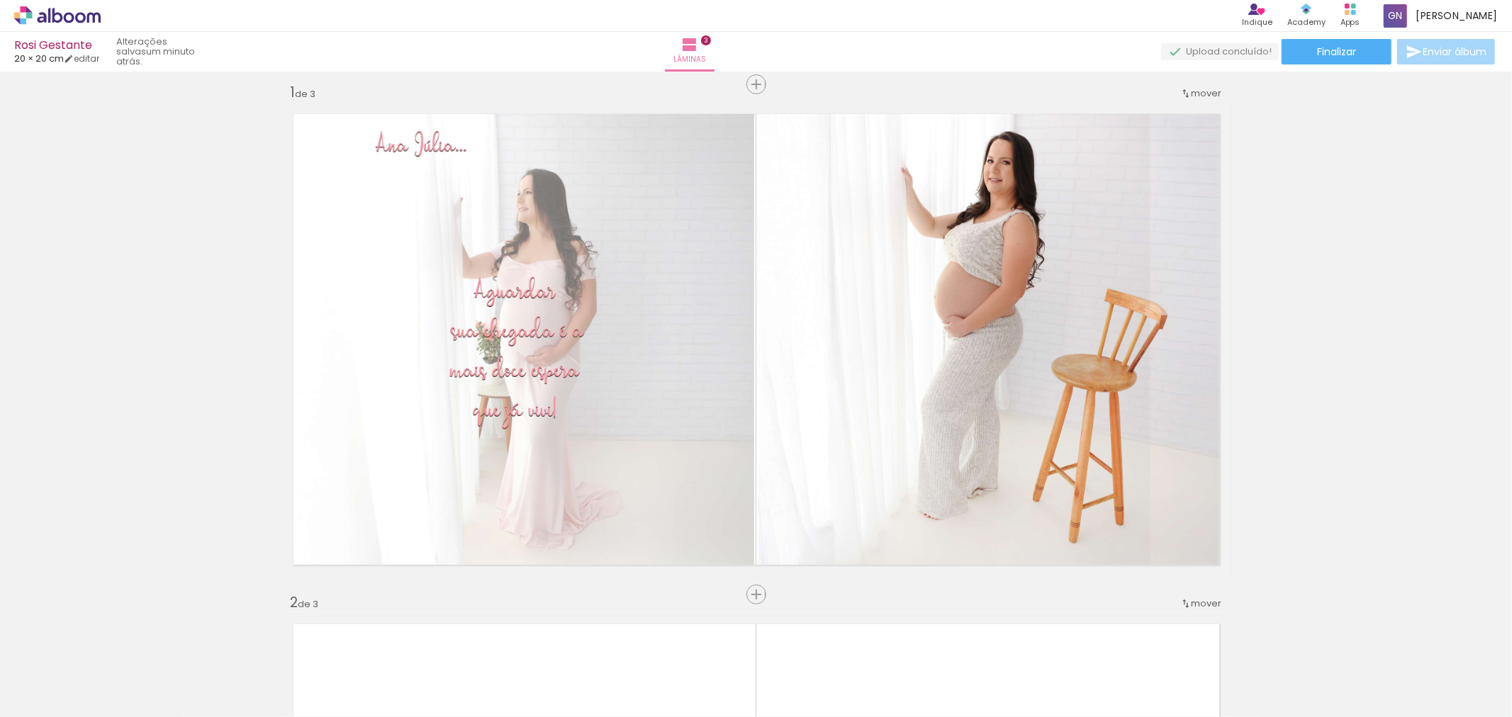
scroll to position [0, 0]
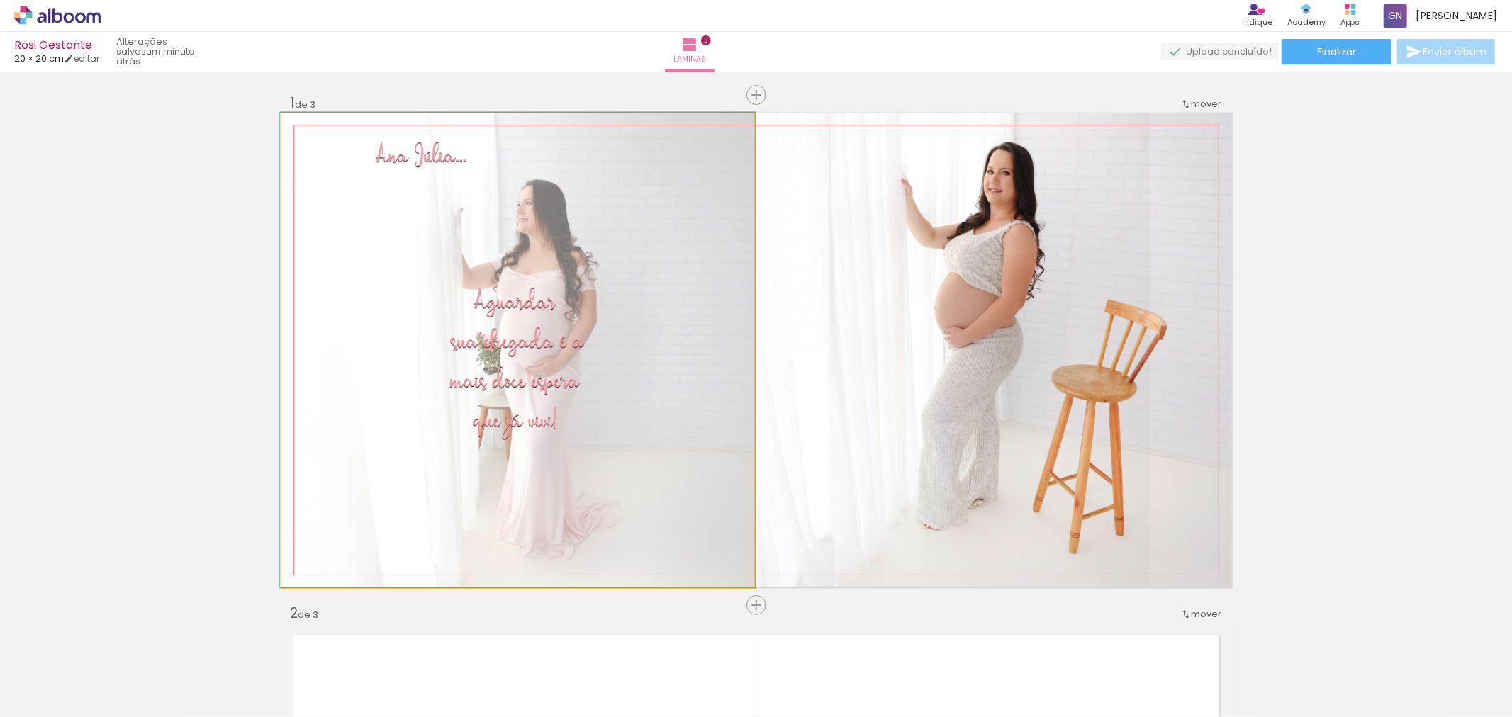
click at [736, 437] on quentale-photo at bounding box center [517, 350] width 473 height 475
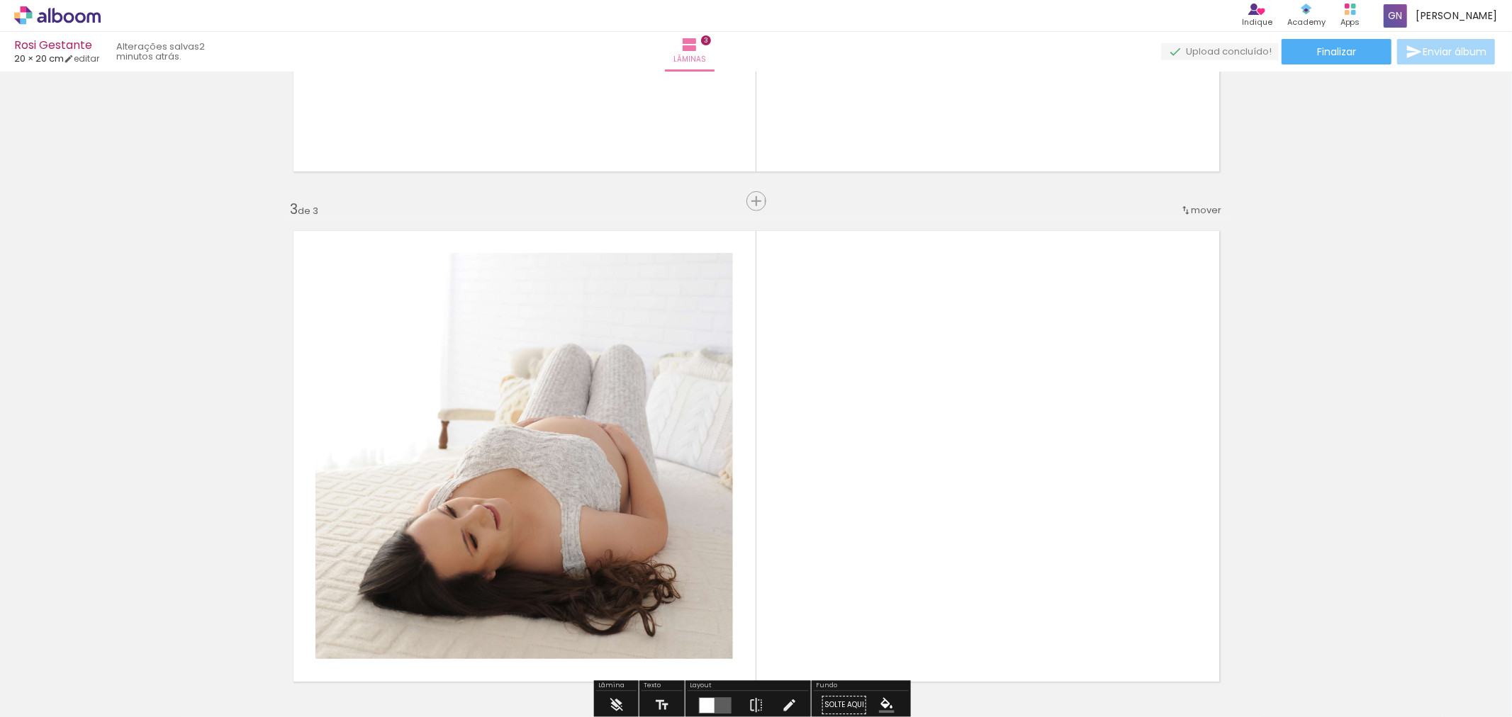
scroll to position [1155, 0]
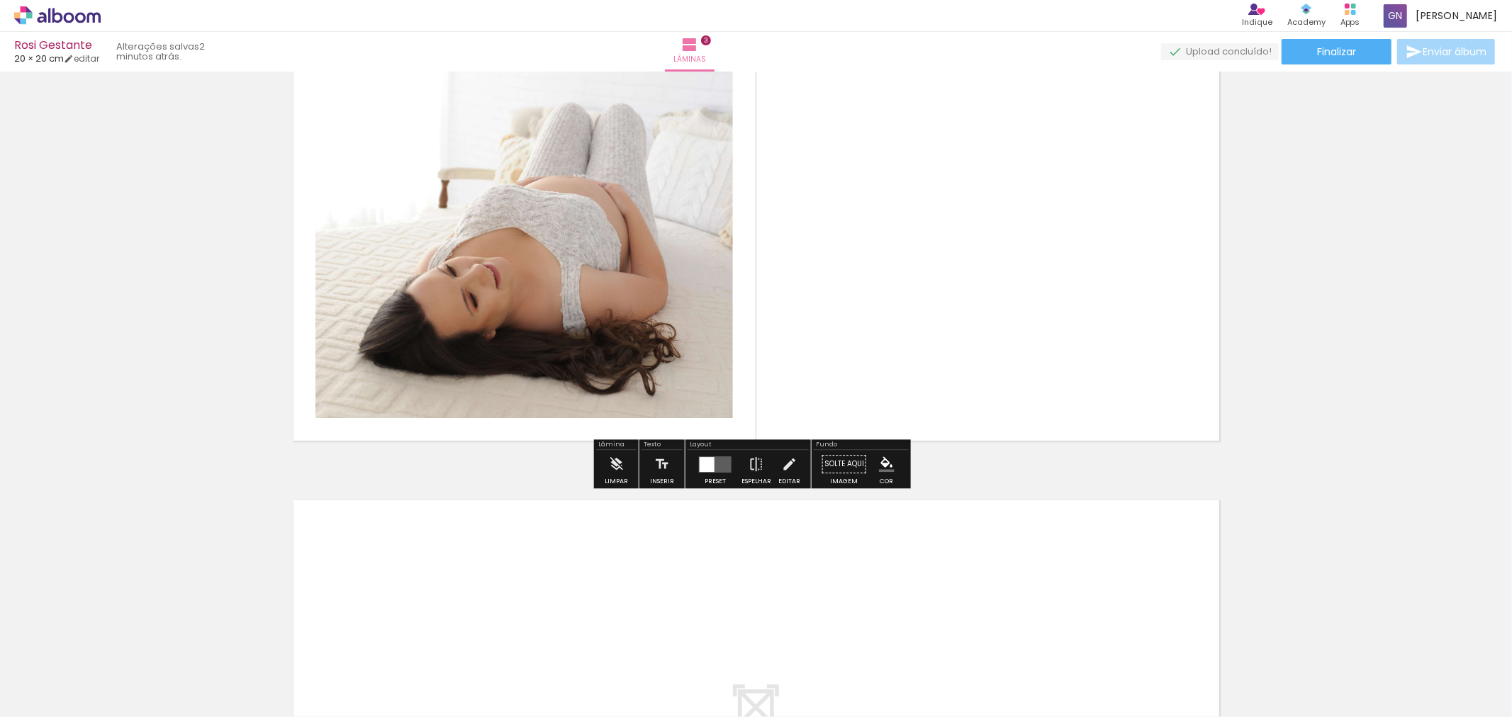
click at [592, 363] on quentale-photo at bounding box center [523, 215] width 417 height 406
click at [611, 480] on div "Limpar" at bounding box center [616, 481] width 23 height 6
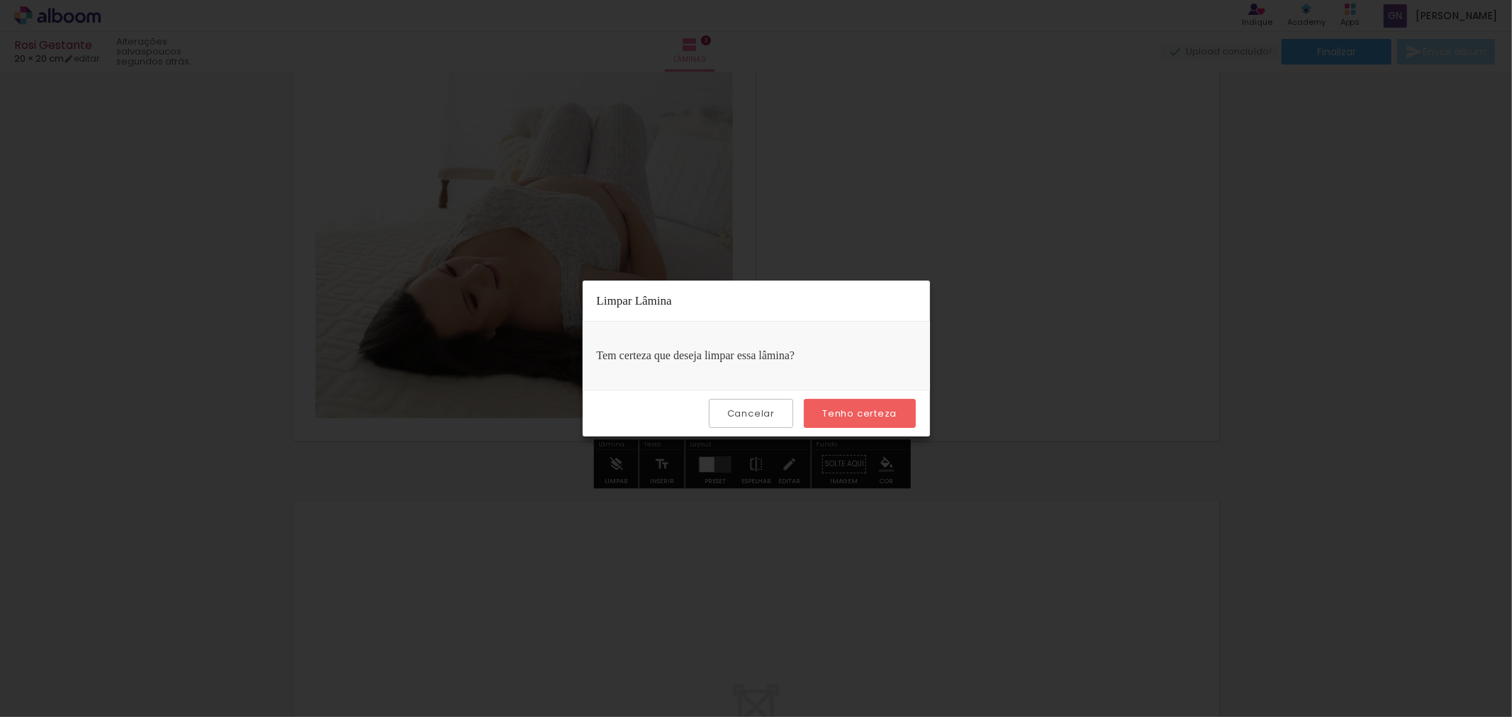
click at [0, 0] on slot "Tenho certeza" at bounding box center [0, 0] width 0 height 0
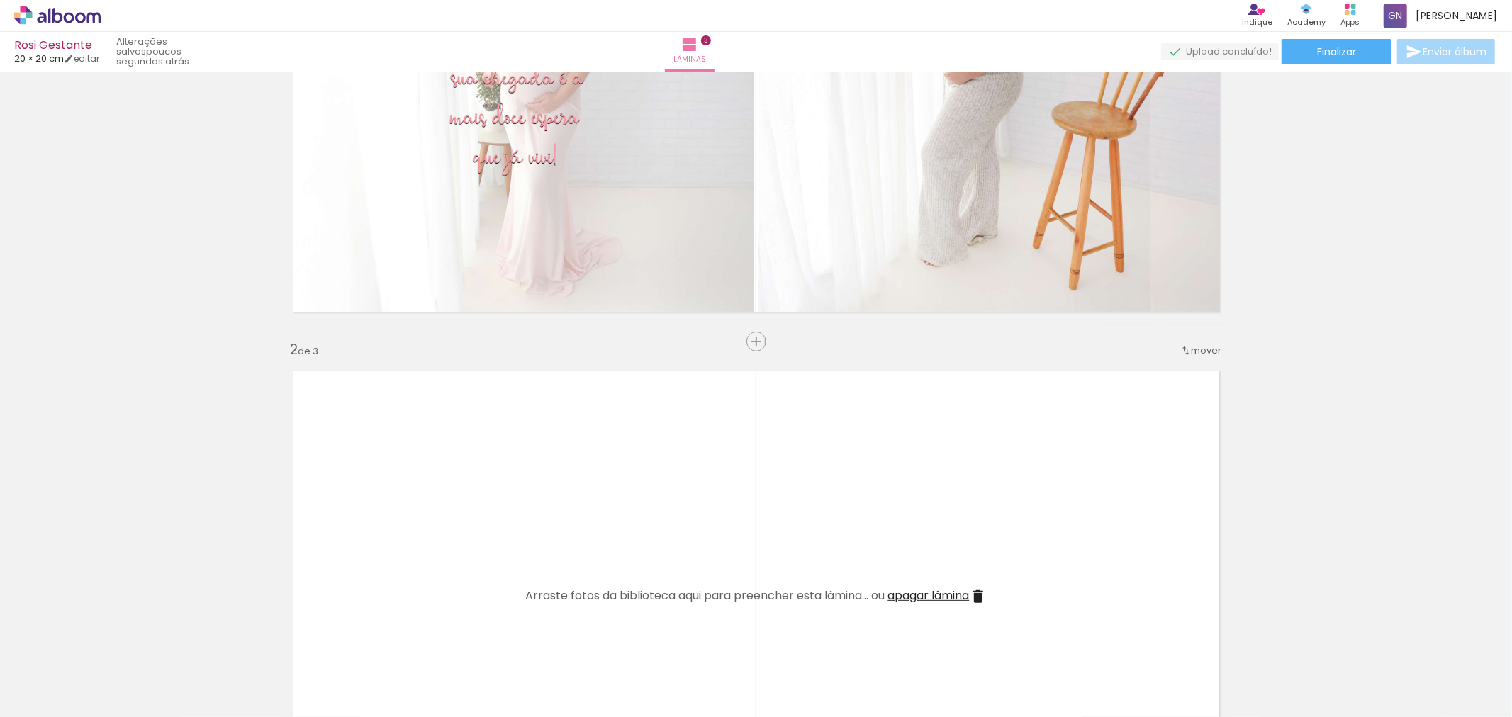
scroll to position [0, 0]
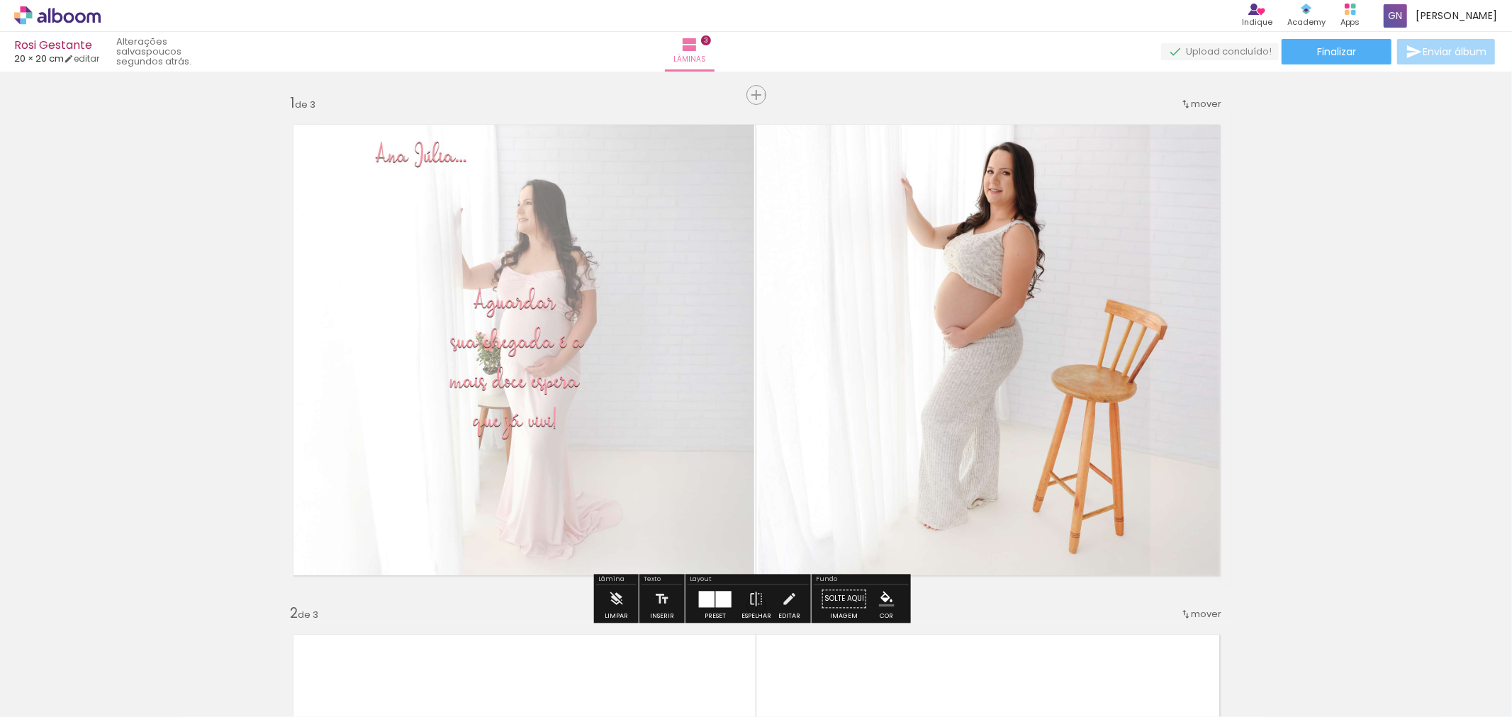
click at [510, 371] on quentale-photo at bounding box center [517, 350] width 473 height 475
click at [624, 615] on div "Limpar" at bounding box center [616, 616] width 23 height 6
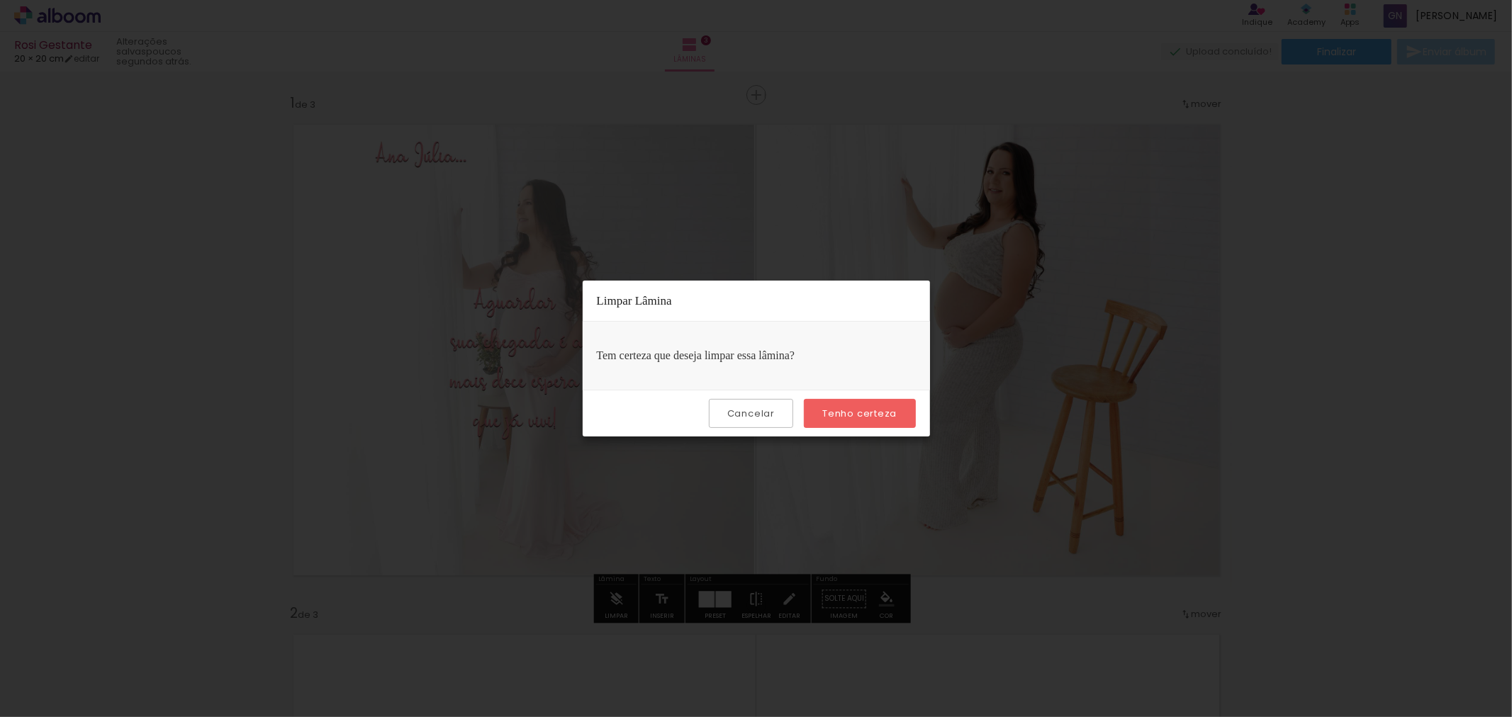
click at [0, 0] on slot "Tenho certeza" at bounding box center [0, 0] width 0 height 0
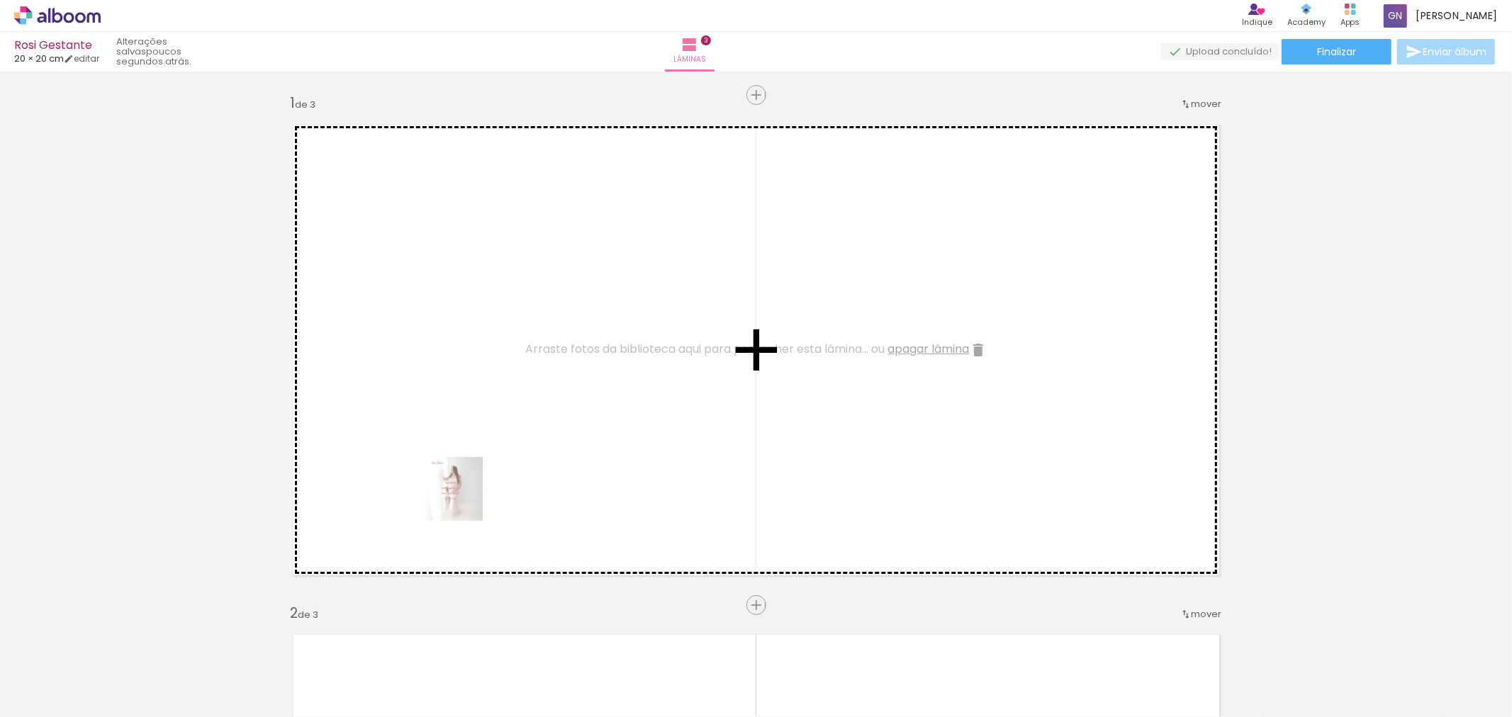
drag, startPoint x: 461, startPoint y: 689, endPoint x: 461, endPoint y: 500, distance: 189.2
click at [461, 500] on quentale-workspace at bounding box center [756, 358] width 1512 height 717
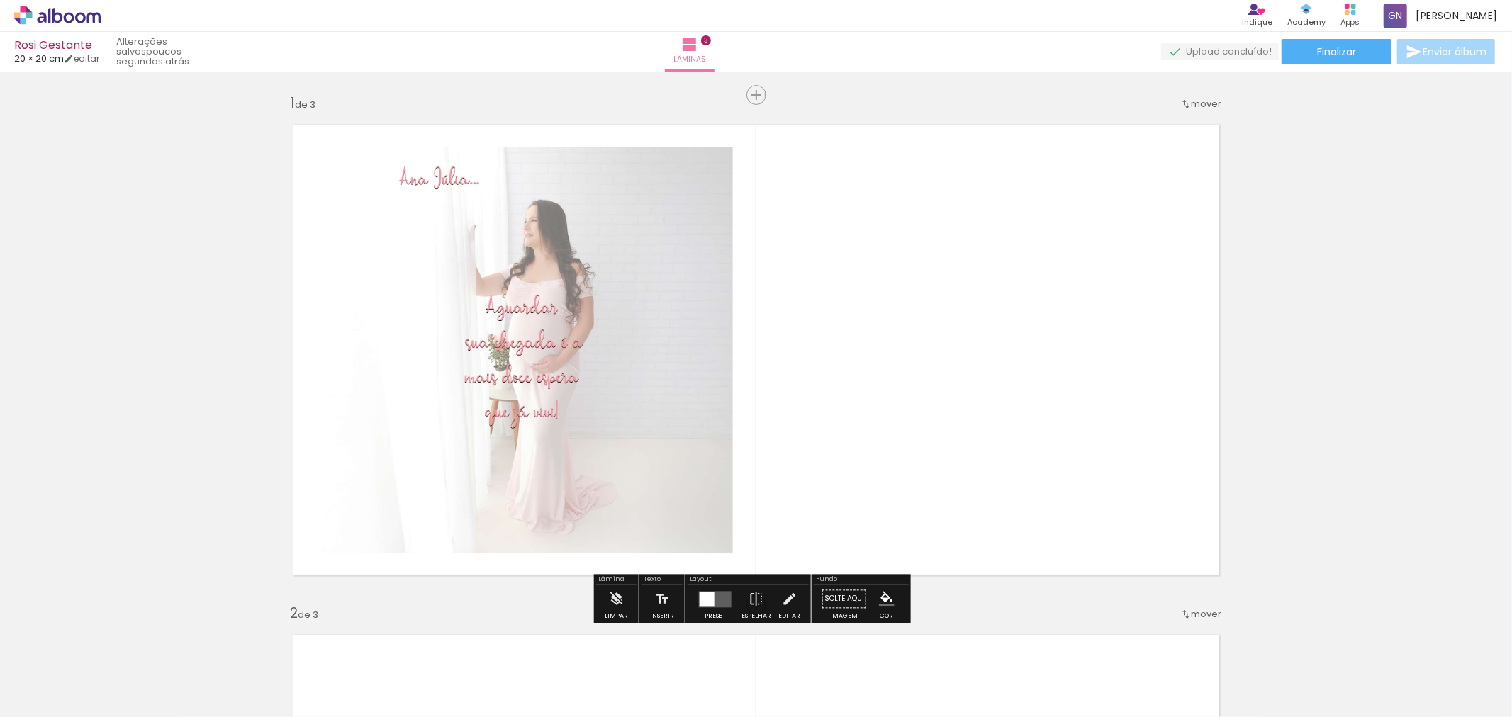
click at [972, 447] on quentale-layouter at bounding box center [756, 350] width 950 height 475
